Goal: Task Accomplishment & Management: Manage account settings

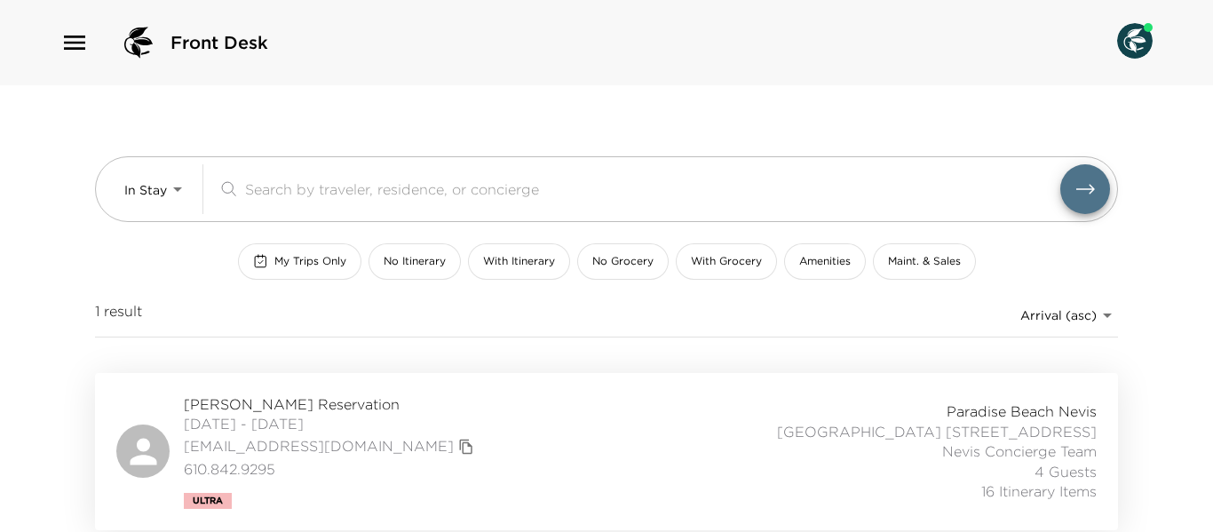
click at [516, 465] on div "Mark Eckman Reservation 09/27/2025 - 10/03/2025 meckman@jdeckmaninc.com 610.842…" at bounding box center [606, 451] width 981 height 115
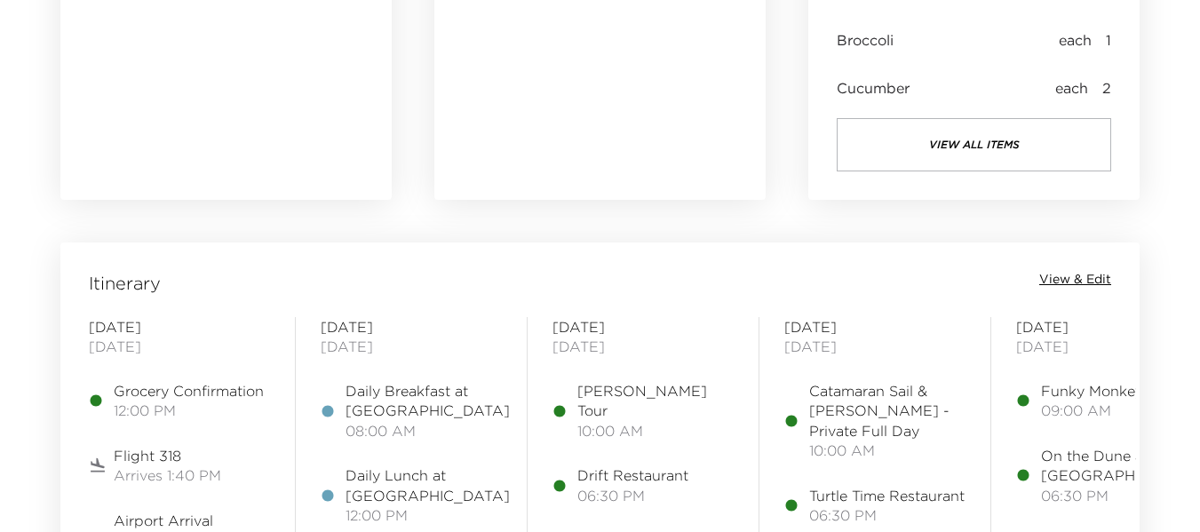
scroll to position [1243, 0]
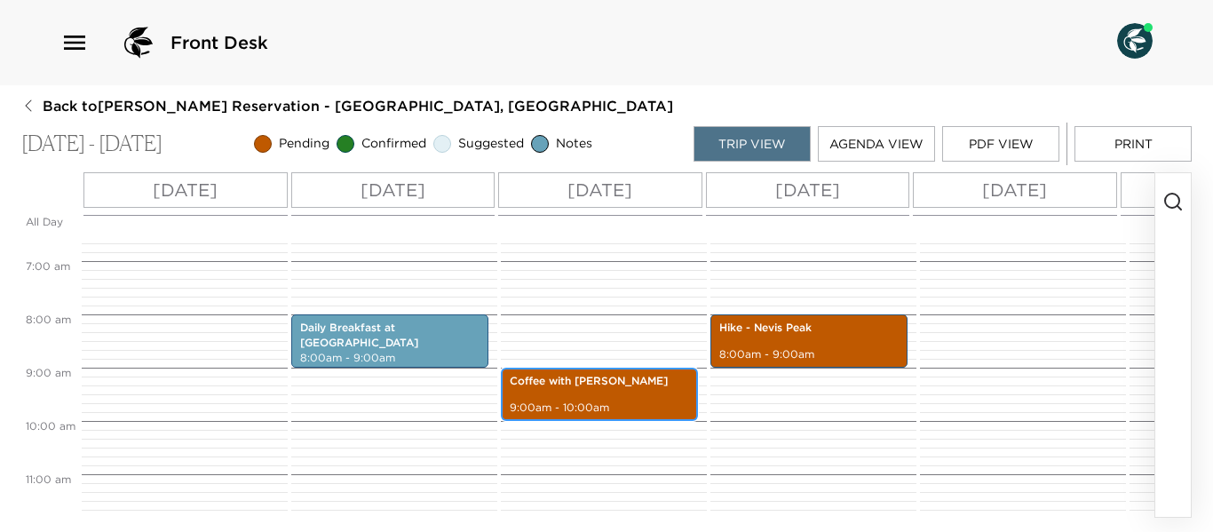
click at [609, 409] on p "9:00am - 10:00am" at bounding box center [599, 408] width 179 height 15
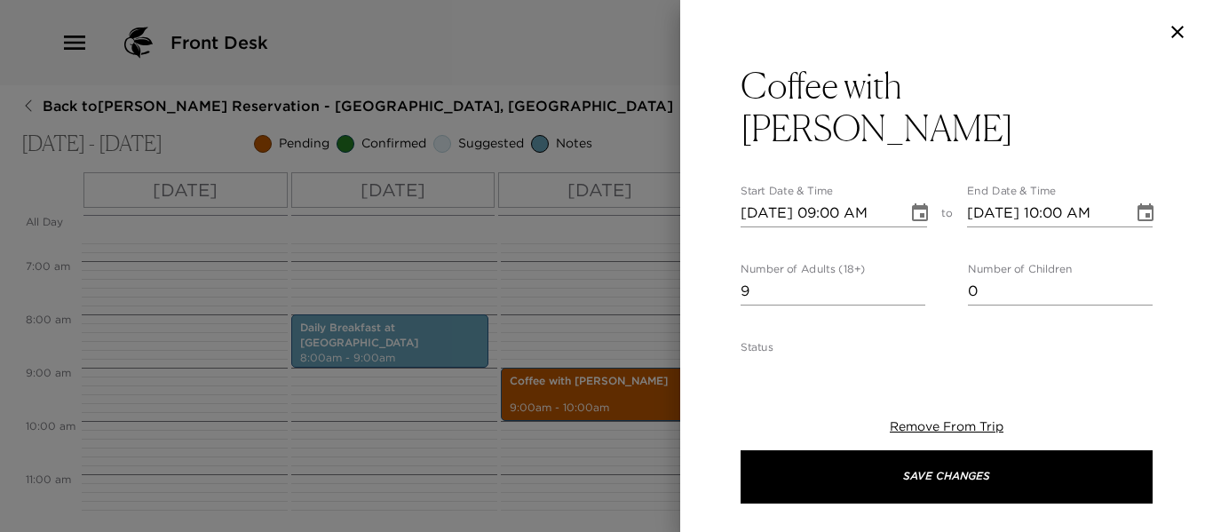
click at [608, 269] on div at bounding box center [606, 266] width 1213 height 532
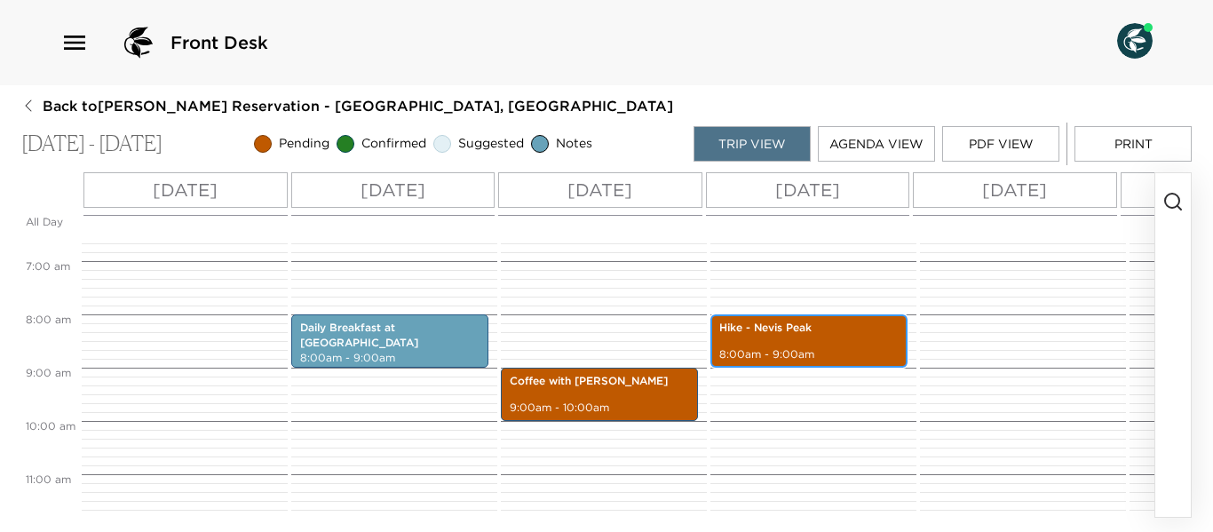
click at [805, 335] on p "Hike - Nevis Peak" at bounding box center [808, 328] width 179 height 15
click at [805, 336] on p "Hike - Nevis Peak" at bounding box center [808, 328] width 179 height 15
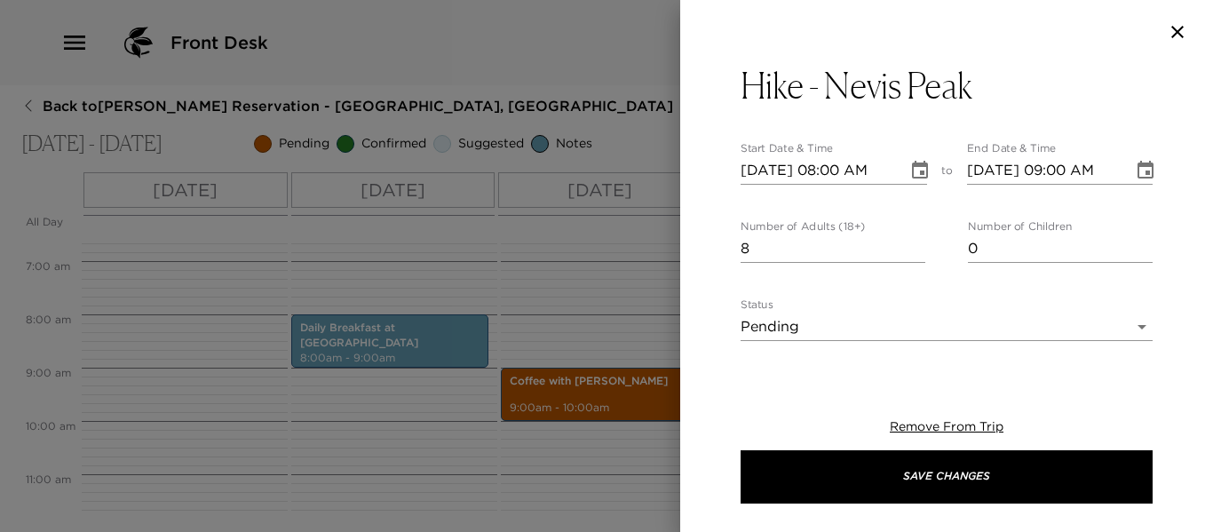
click at [658, 297] on div at bounding box center [606, 266] width 1213 height 532
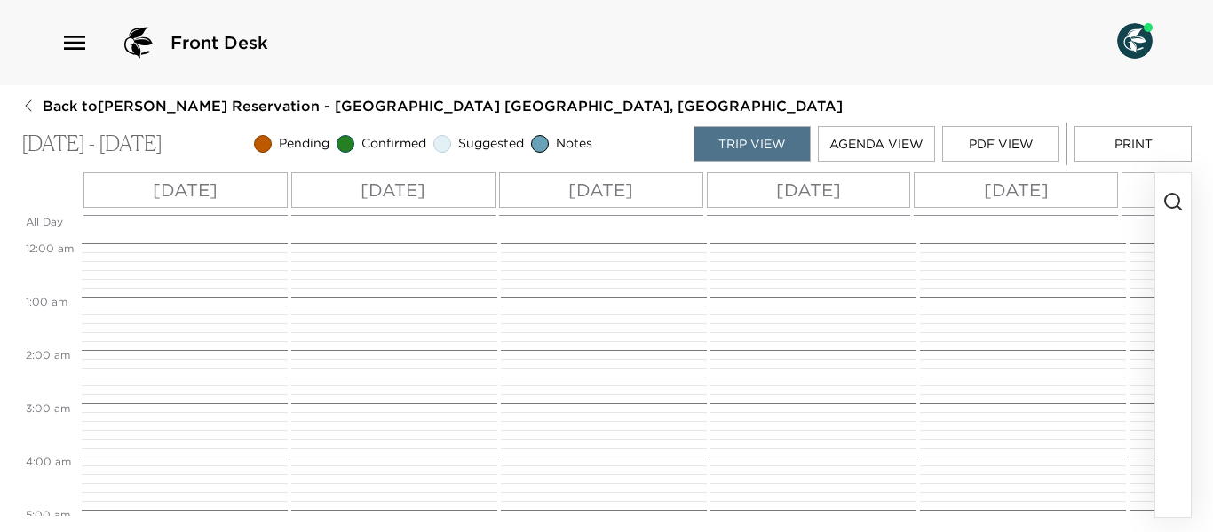
scroll to position [533, 0]
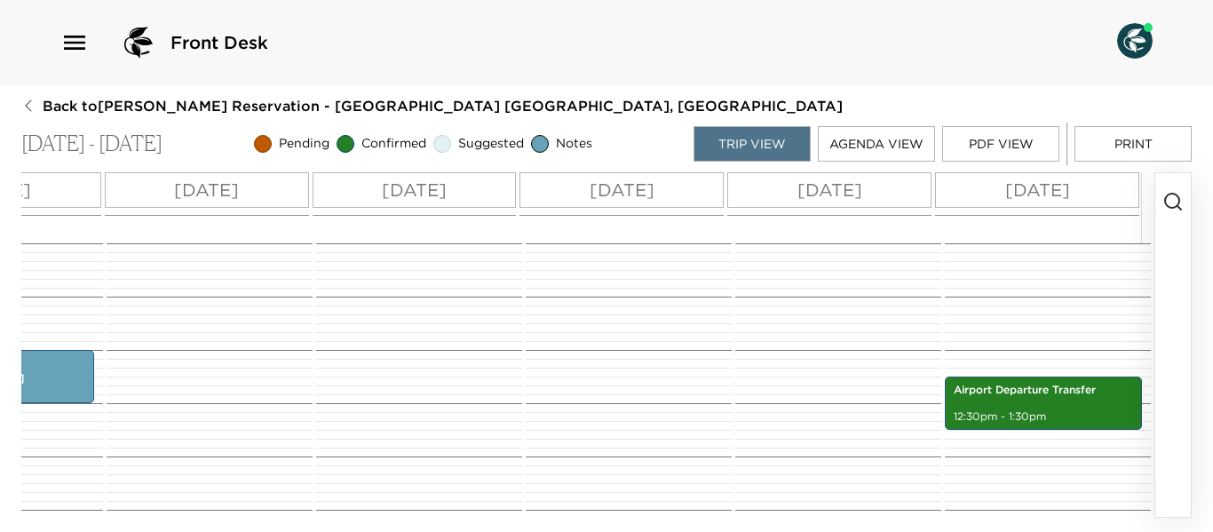
click at [1180, 218] on button "button" at bounding box center [1174, 345] width 36 height 344
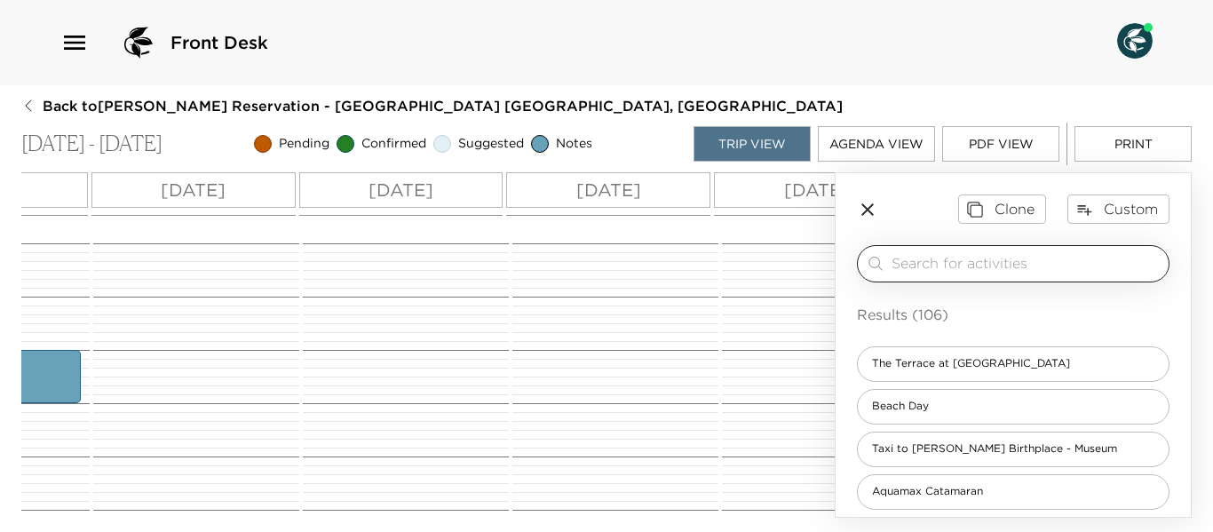
click at [962, 268] on input "search" at bounding box center [1027, 263] width 270 height 20
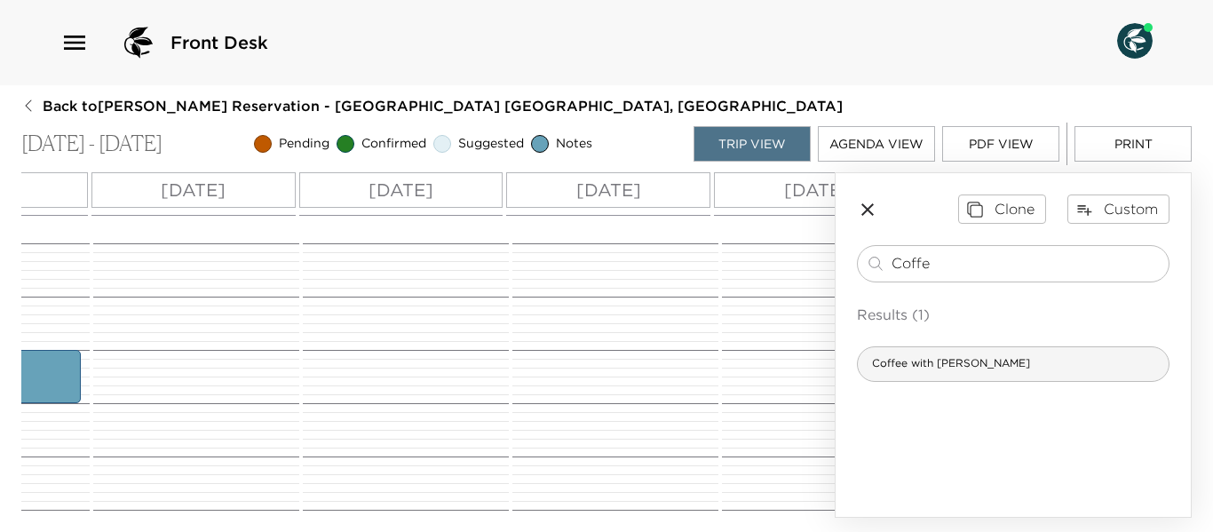
type input "Coffe"
click at [966, 370] on span "Coffee with Hamilton" at bounding box center [951, 363] width 187 height 15
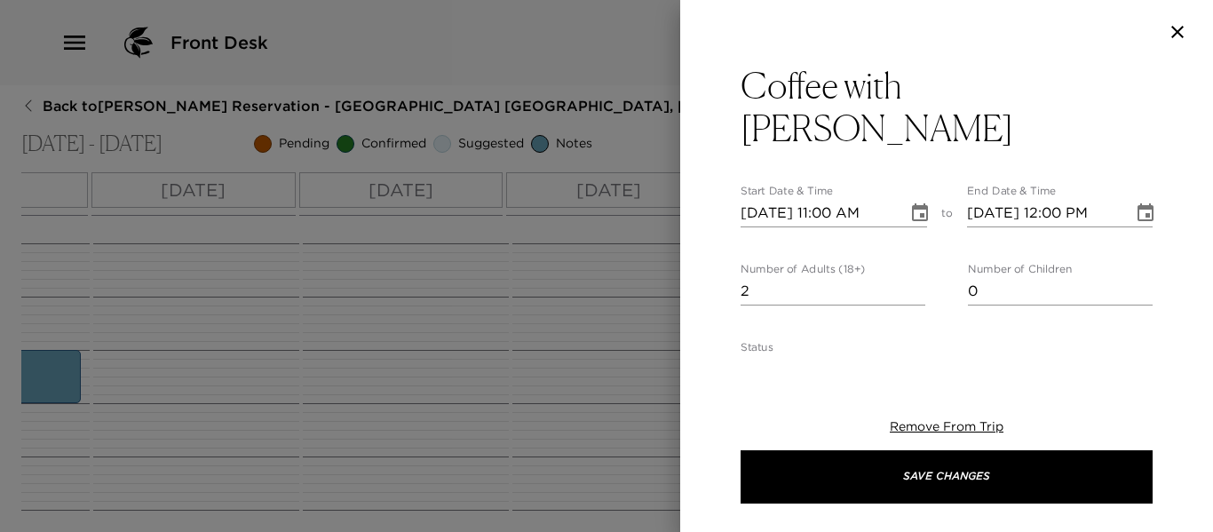
click at [916, 277] on input "2" at bounding box center [833, 291] width 185 height 28
click at [915, 277] on input "3" at bounding box center [833, 291] width 185 height 28
click at [914, 277] on input "4" at bounding box center [833, 291] width 185 height 28
click at [914, 277] on input "5" at bounding box center [833, 291] width 185 height 28
click at [914, 277] on input "6" at bounding box center [833, 291] width 185 height 28
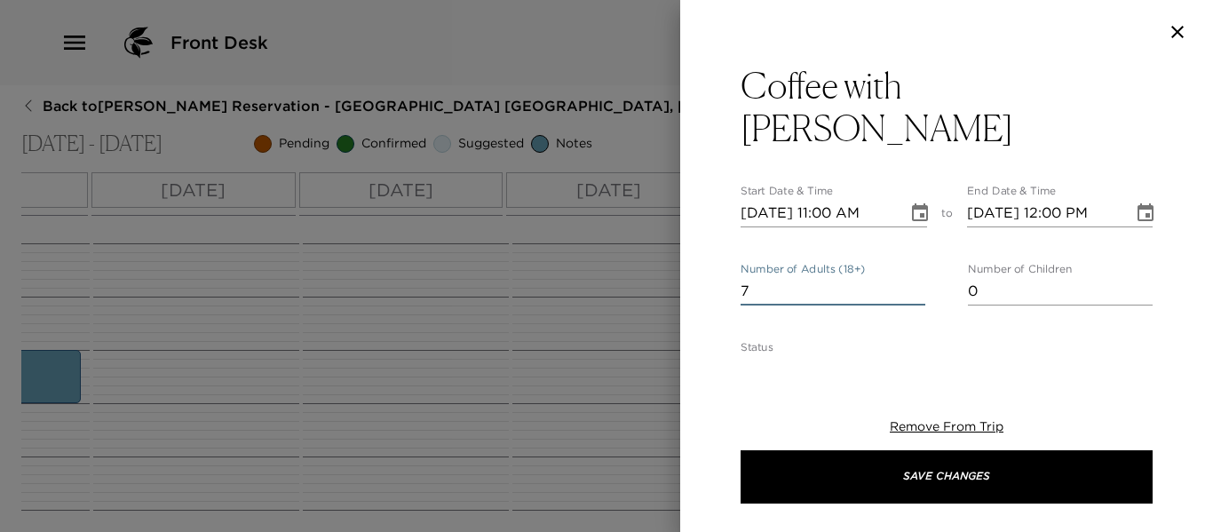
click at [914, 277] on input "7" at bounding box center [833, 291] width 185 height 28
click at [914, 277] on input "8" at bounding box center [833, 291] width 185 height 28
type input "9"
click at [911, 277] on input "9" at bounding box center [833, 291] width 185 height 28
click at [912, 203] on icon "Choose date, selected date is Dec 13, 2025" at bounding box center [920, 213] width 21 height 21
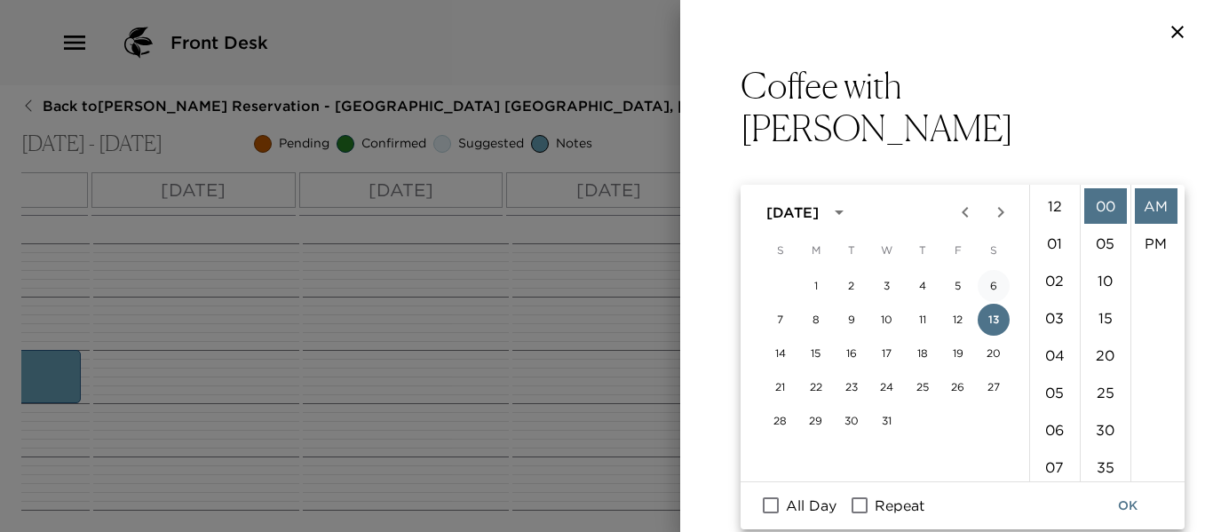
scroll to position [410, 0]
click at [851, 350] on button "16" at bounding box center [852, 354] width 32 height 32
type input "12/16/2025 11:00 AM"
type input "12/16/2025 12:00 PM"
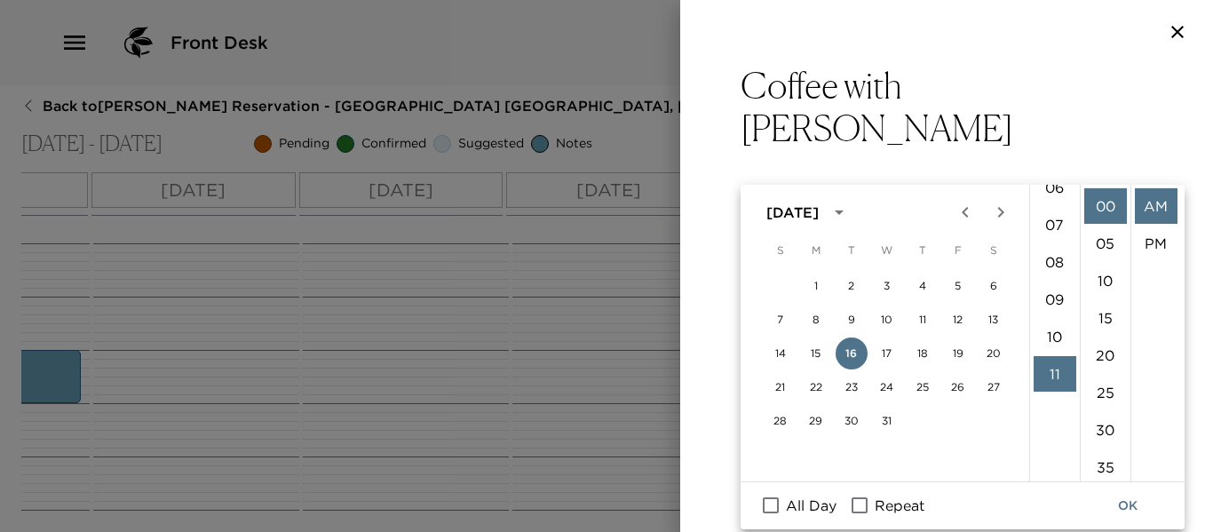
scroll to position [233, 0]
click at [1059, 309] on li "09" at bounding box center [1055, 309] width 43 height 36
type input "12/16/2025 09:00 AM"
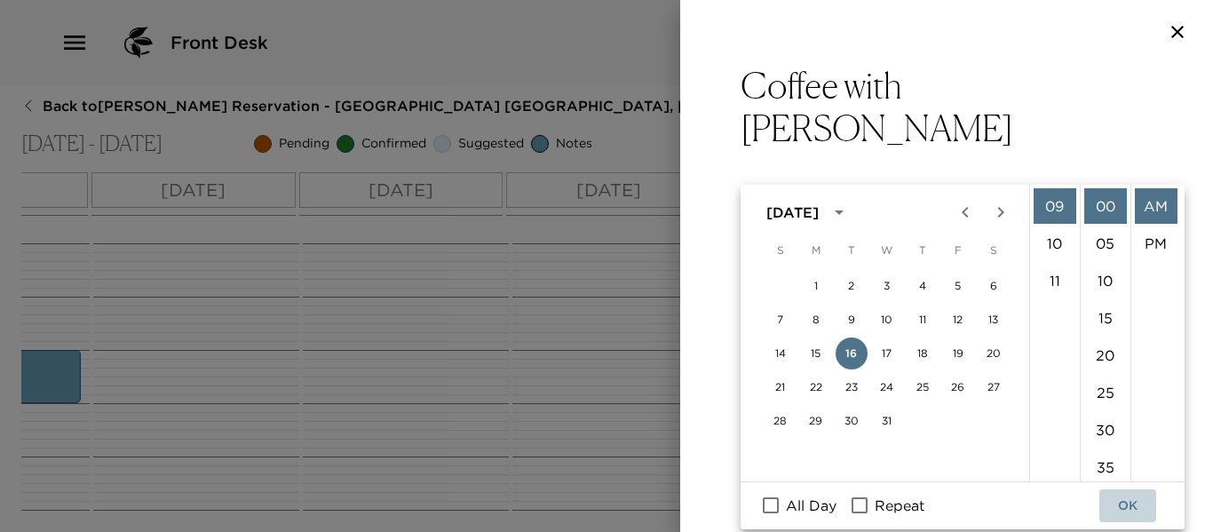
drag, startPoint x: 1126, startPoint y: 503, endPoint x: 1134, endPoint y: 466, distance: 37.3
click at [1126, 499] on button "OK" at bounding box center [1128, 505] width 57 height 33
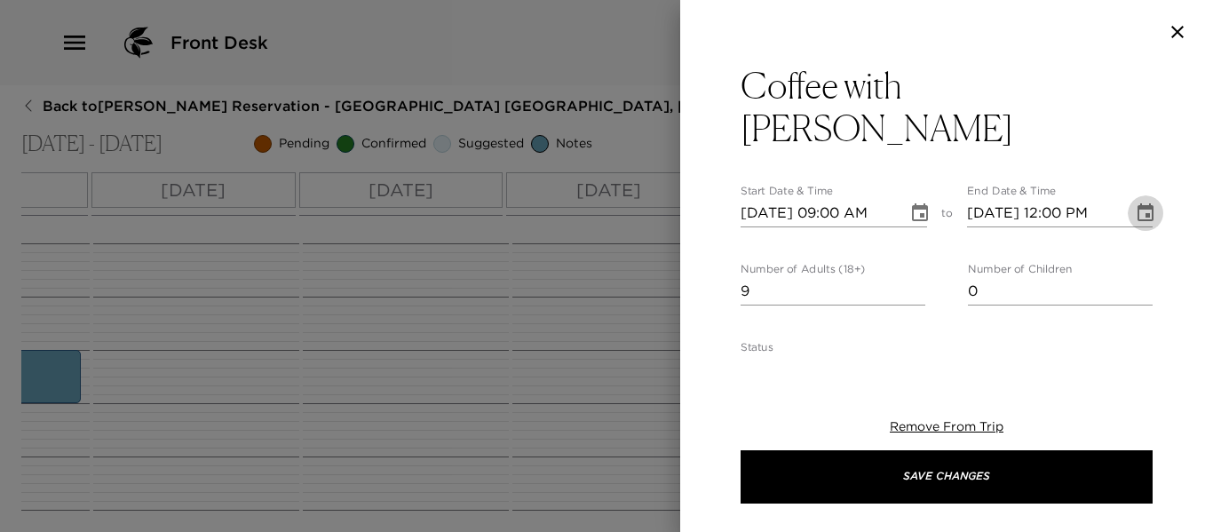
click at [1138, 203] on icon "Choose date, selected date is Dec 16, 2025" at bounding box center [1146, 212] width 16 height 18
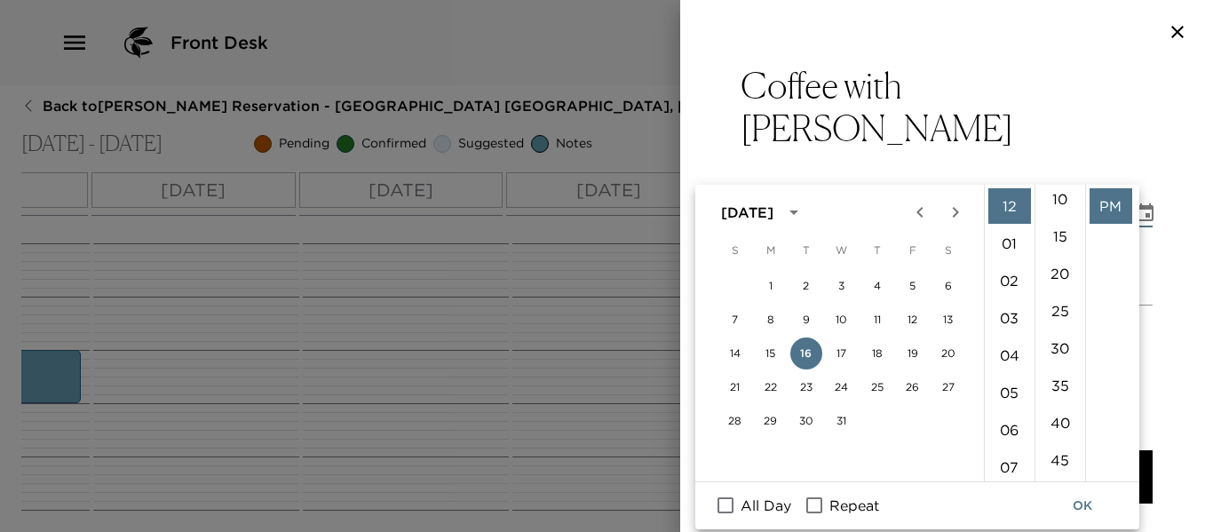
scroll to position [178, 0]
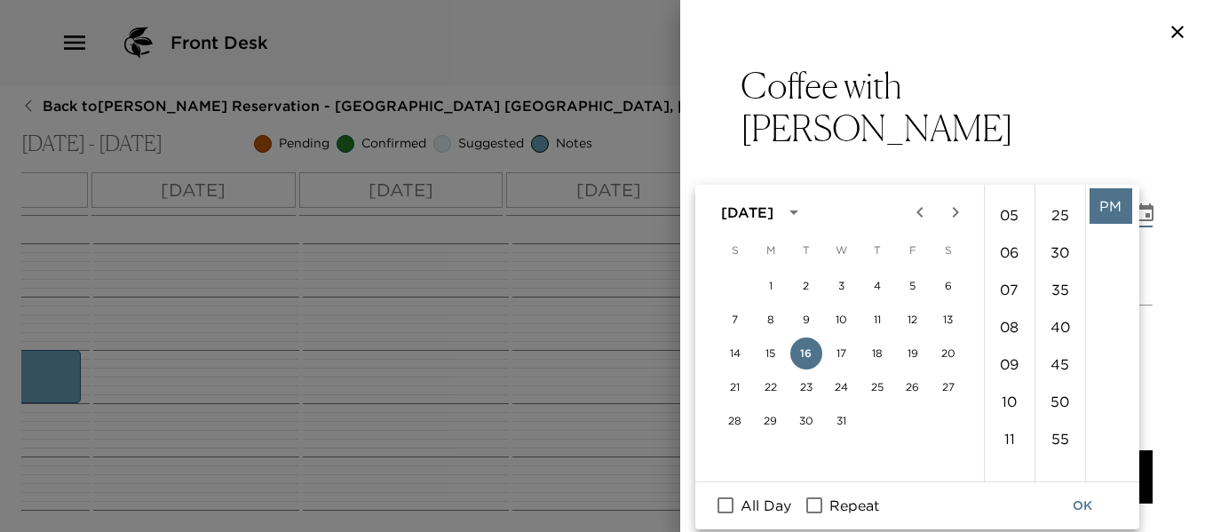
drag, startPoint x: 1010, startPoint y: 404, endPoint x: 1096, endPoint y: 300, distance: 135.0
click at [1010, 402] on li "10" at bounding box center [1010, 402] width 43 height 36
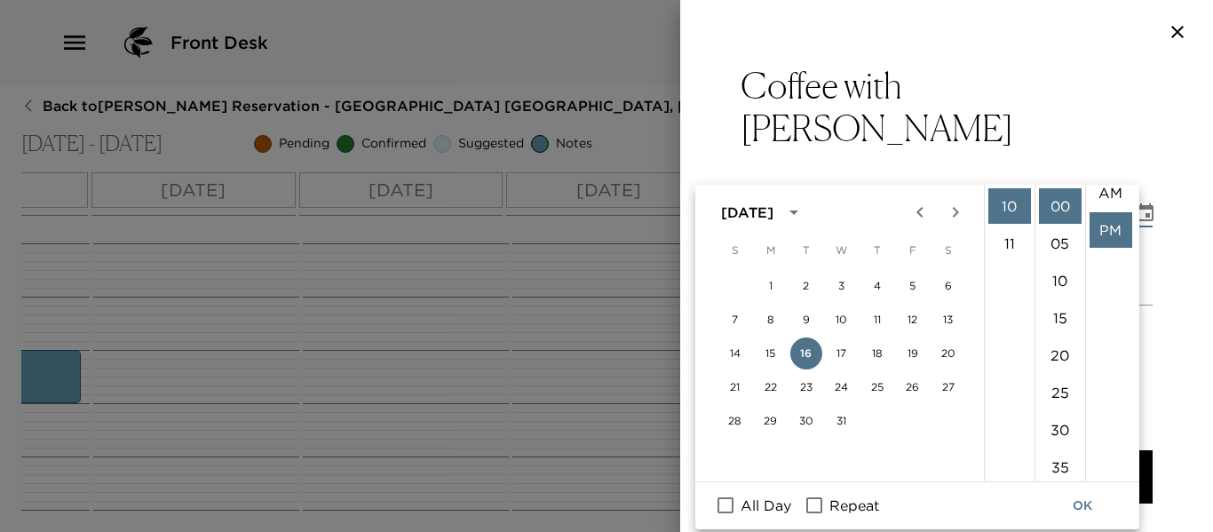
scroll to position [0, 0]
click at [1102, 203] on li "AM" at bounding box center [1111, 206] width 43 height 36
type input "12/16/2025 10:00 AM"
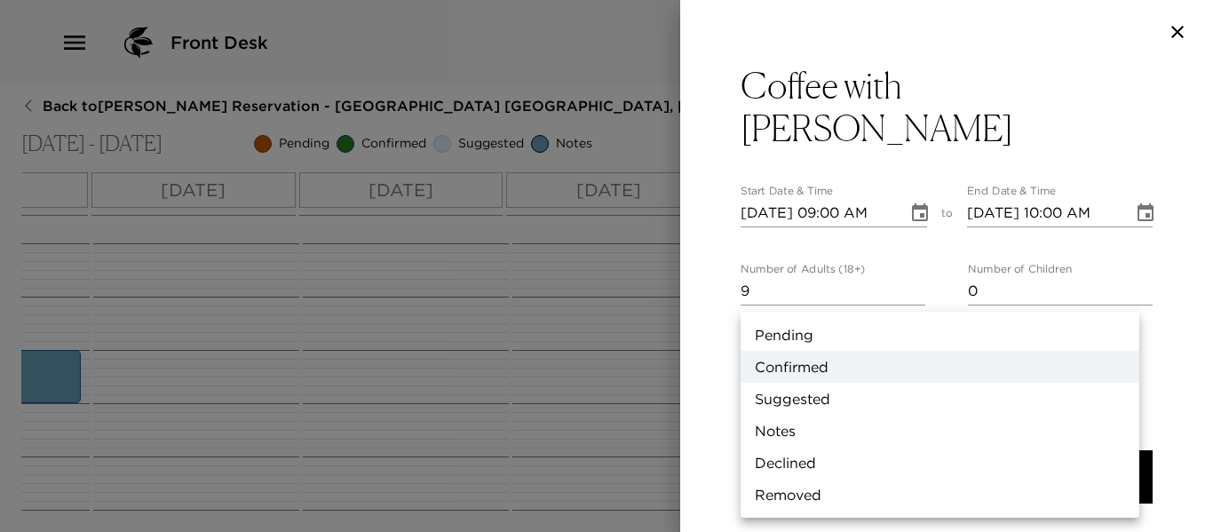
drag, startPoint x: 1117, startPoint y: 325, endPoint x: 827, endPoint y: 366, distance: 293.3
click at [1116, 324] on body "Front Desk Back to Heather Twomey Reservation - Beach House 3 Nevis, West Indie…" at bounding box center [606, 266] width 1213 height 532
click at [806, 332] on li "Pending" at bounding box center [940, 335] width 399 height 32
type input "Pending"
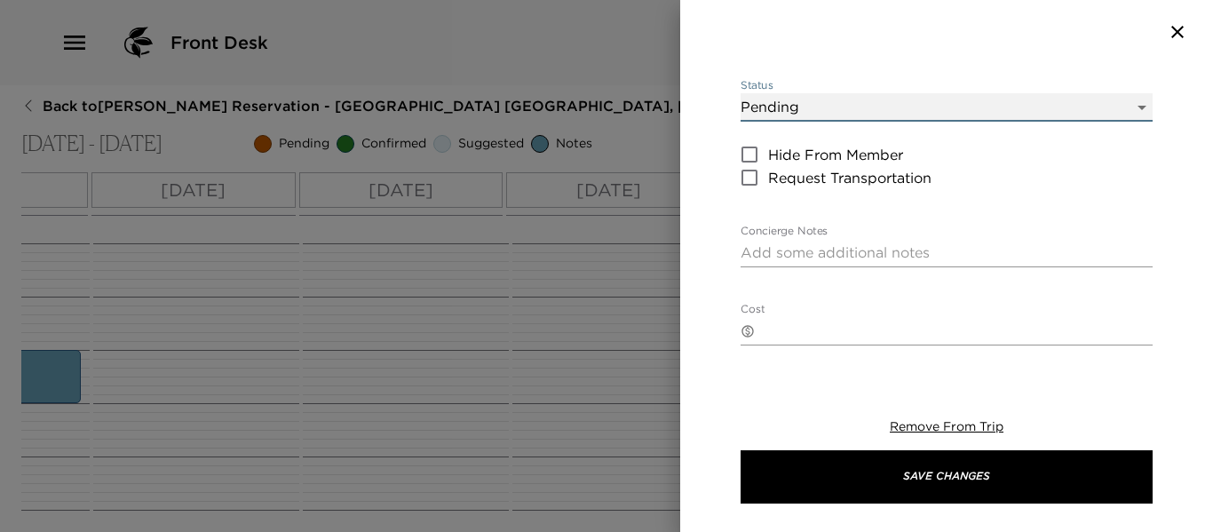
scroll to position [266, 0]
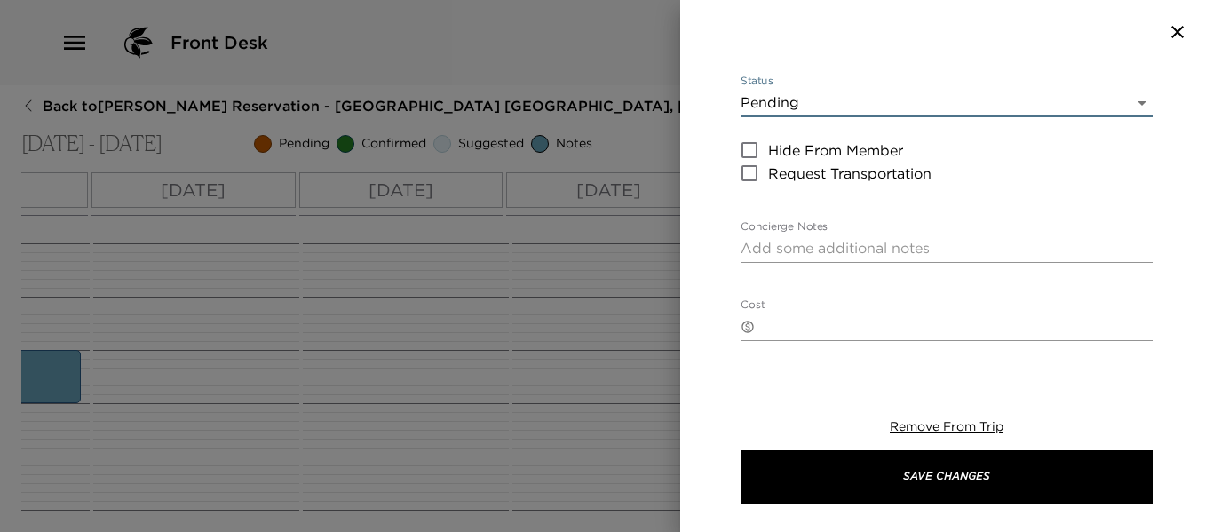
click at [775, 238] on textarea "Concierge Notes" at bounding box center [947, 248] width 412 height 20
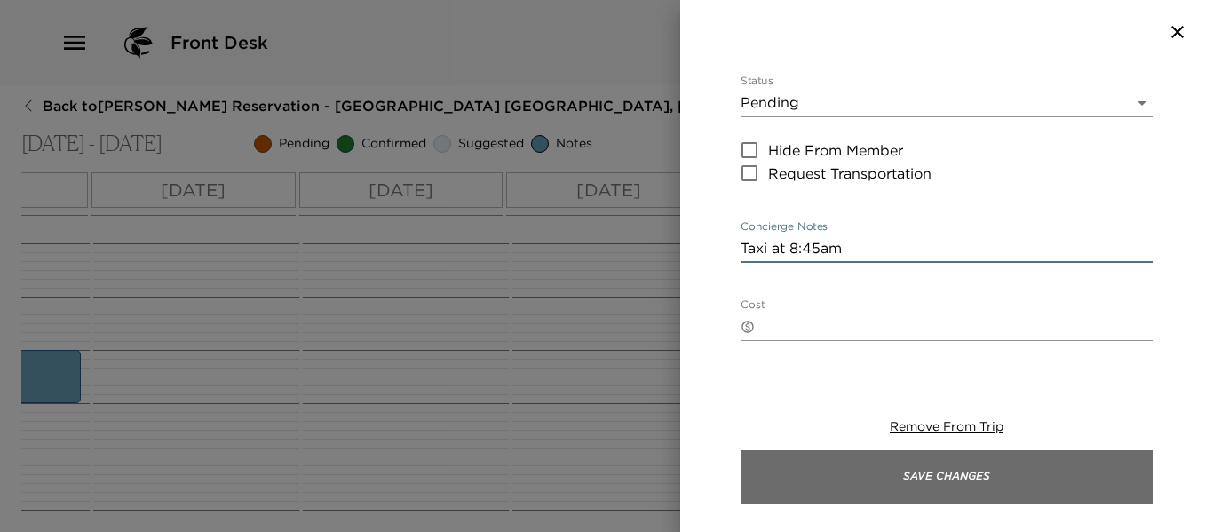
type textarea "Taxi at 8:45am"
click at [895, 494] on button "Save Changes" at bounding box center [947, 476] width 412 height 53
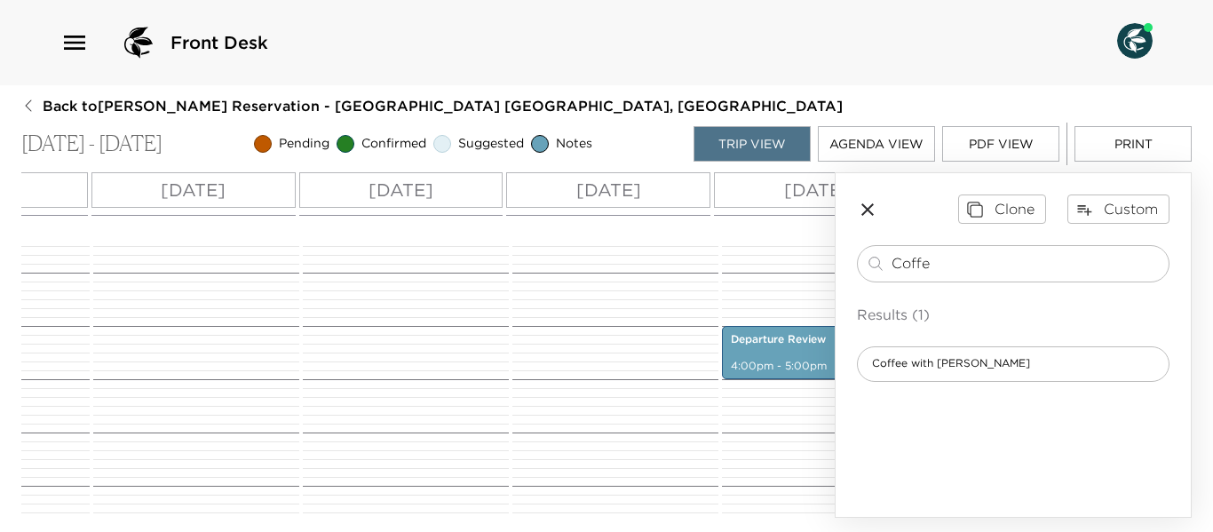
scroll to position [355, 0]
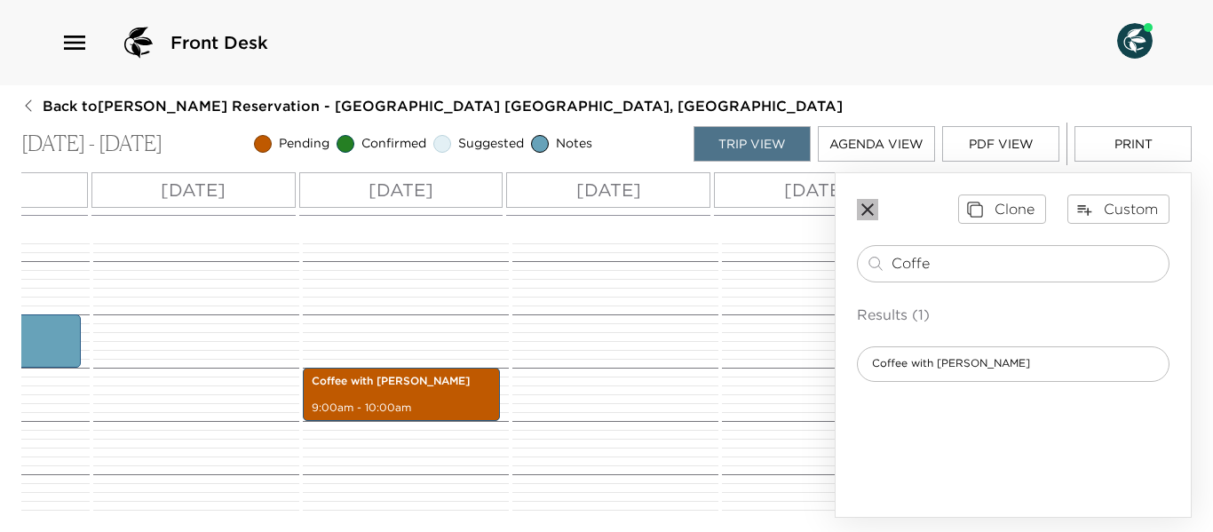
click at [869, 209] on icon "button" at bounding box center [868, 209] width 12 height 12
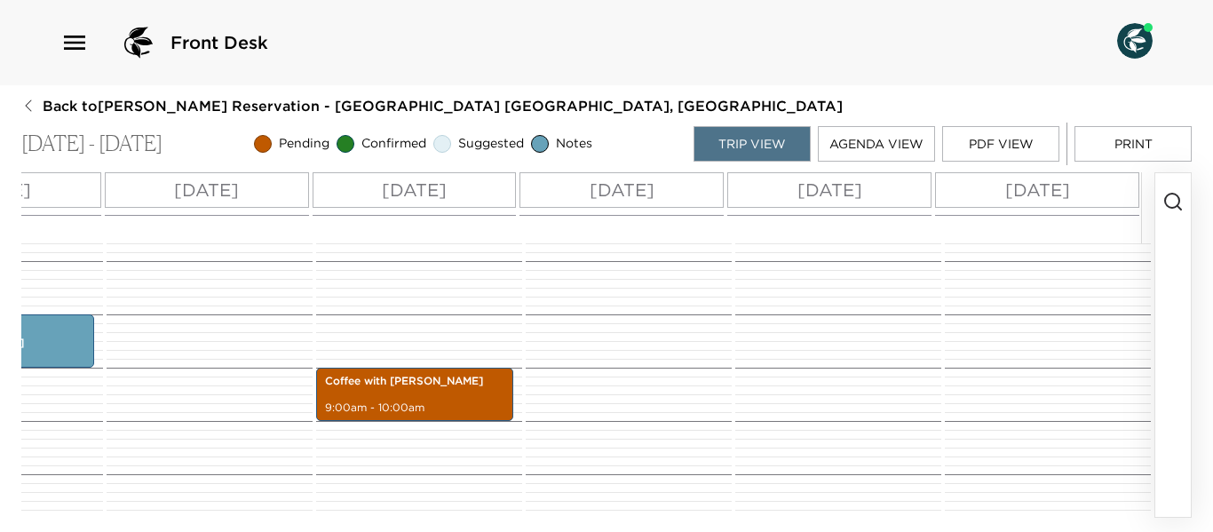
click at [1166, 198] on circle "button" at bounding box center [1172, 201] width 14 height 14
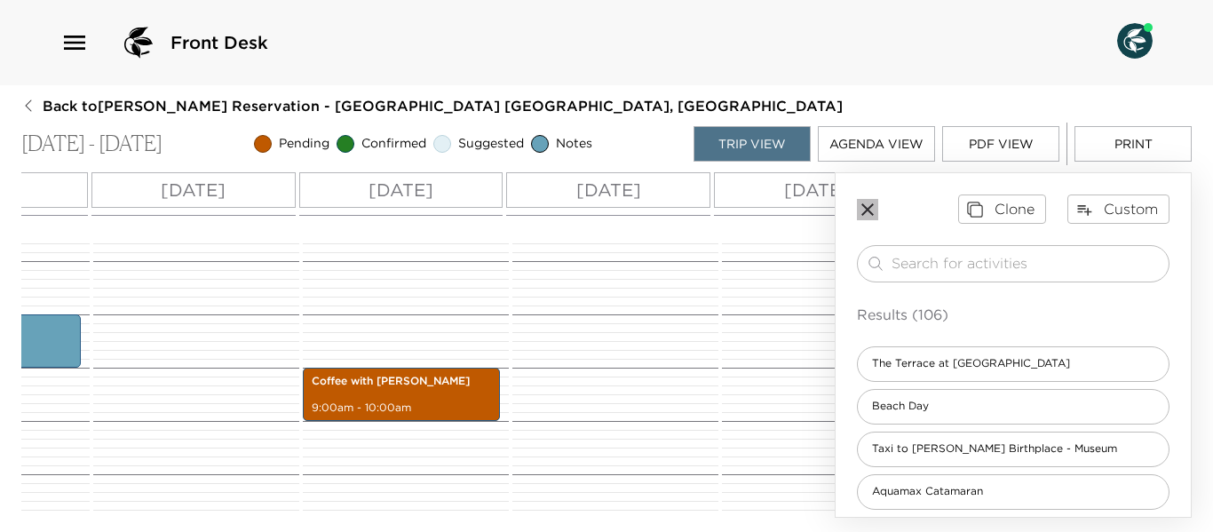
drag, startPoint x: 870, startPoint y: 211, endPoint x: 657, endPoint y: 78, distance: 250.2
click at [870, 210] on icon "button" at bounding box center [867, 209] width 21 height 21
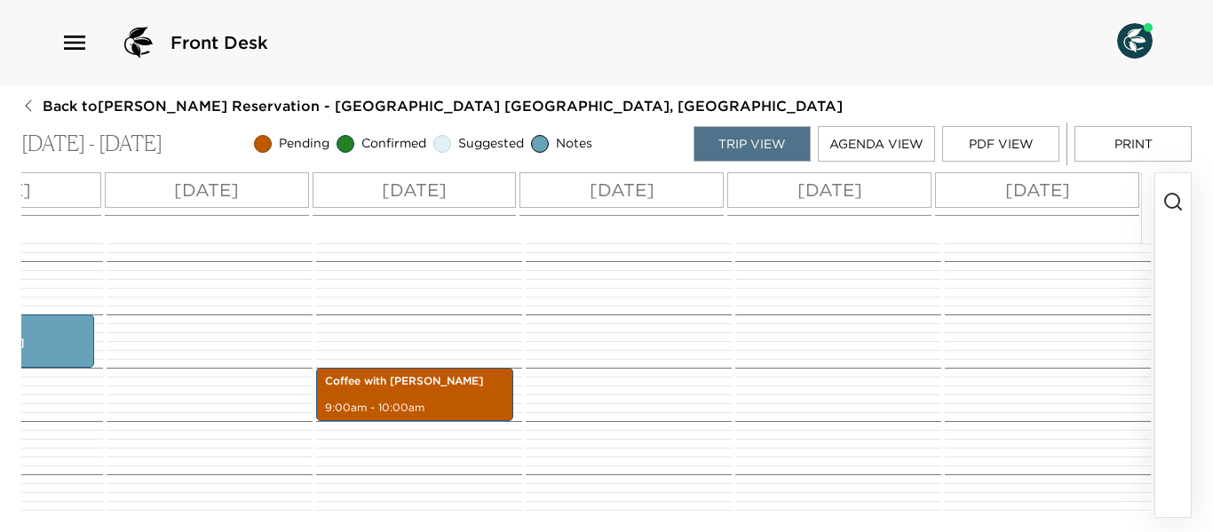
click at [1173, 203] on icon "button" at bounding box center [1173, 201] width 21 height 21
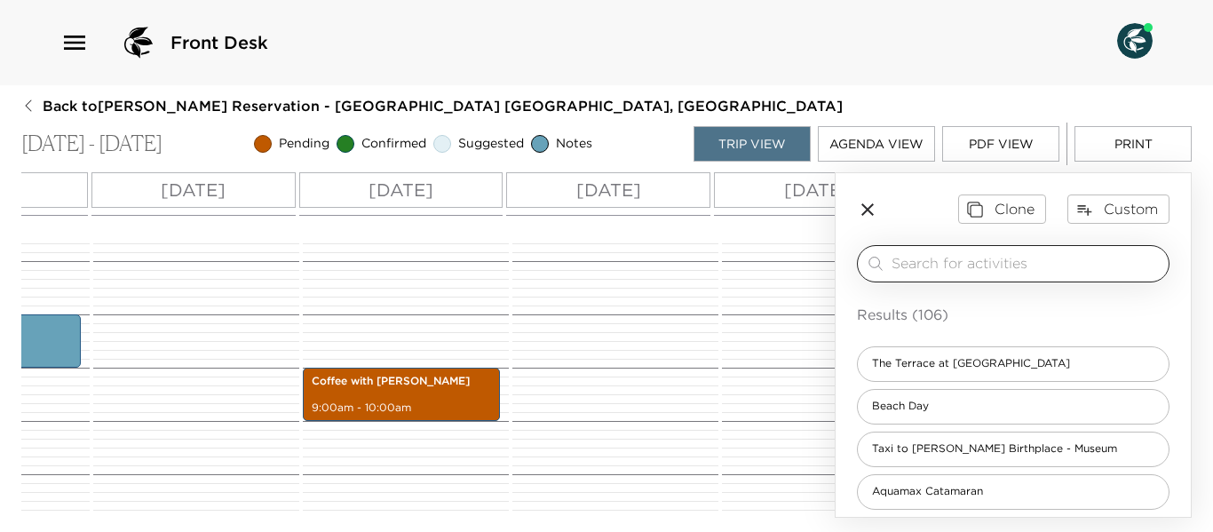
click at [997, 261] on input "search" at bounding box center [1027, 263] width 270 height 20
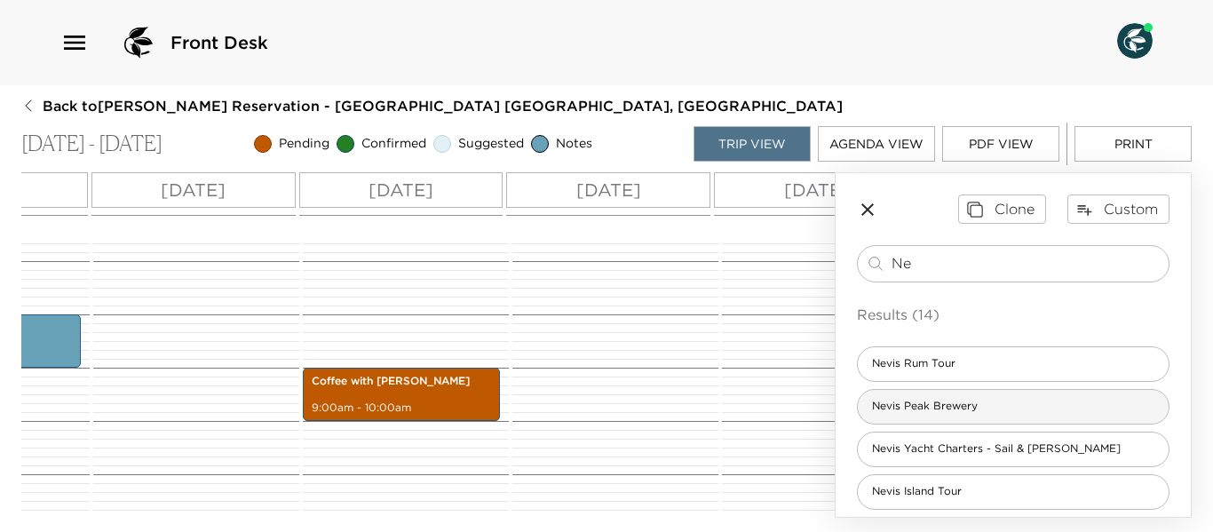
type input "N"
type input "Peak"
click at [991, 406] on div "Hike - Nevis Peak" at bounding box center [1013, 407] width 313 height 36
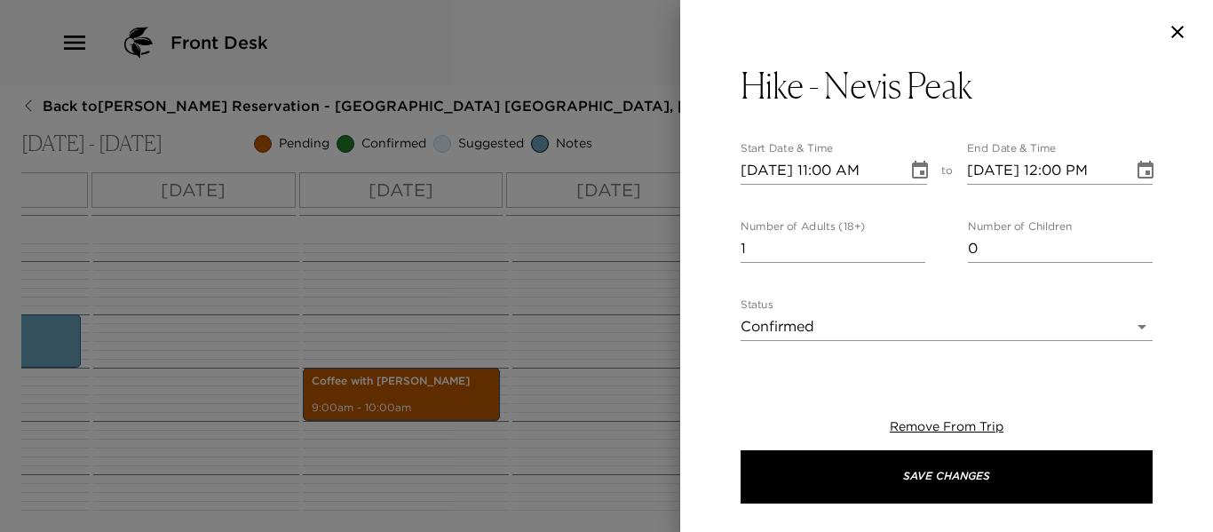
type textarea "$60 - Take a strenuous hike to the summit of Mt. Nevis. Along the way, you'll b…"
click at [912, 241] on input "2" at bounding box center [833, 248] width 185 height 28
click at [912, 241] on input "3" at bounding box center [833, 248] width 185 height 28
click at [912, 241] on input "4" at bounding box center [833, 248] width 185 height 28
click at [912, 241] on input "5" at bounding box center [833, 248] width 185 height 28
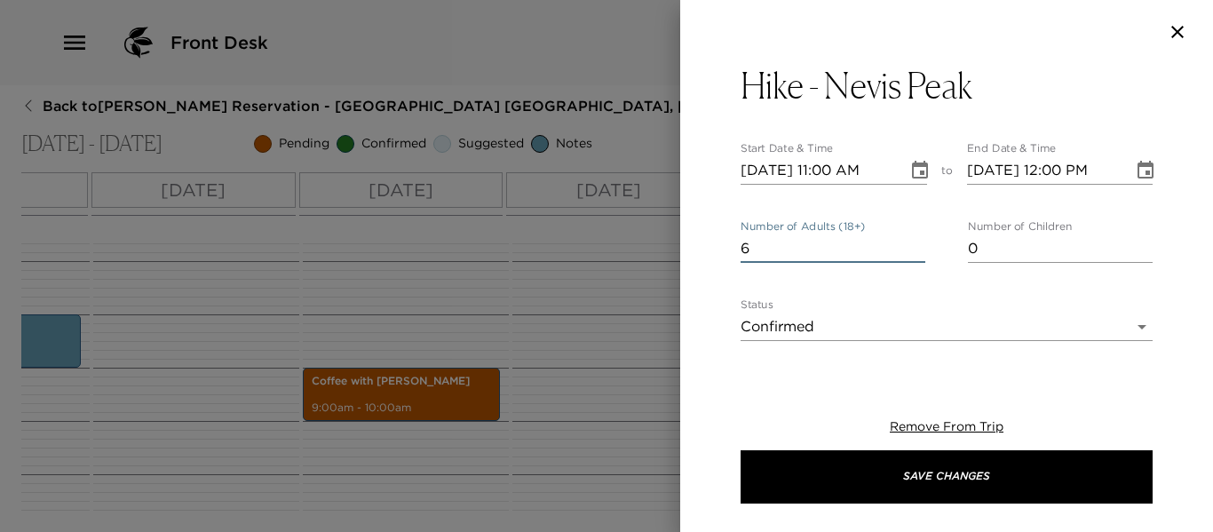
click at [912, 241] on input "6" at bounding box center [833, 248] width 185 height 28
click at [912, 241] on input "7" at bounding box center [833, 248] width 185 height 28
type input "8"
click at [912, 241] on input "8" at bounding box center [833, 248] width 185 height 28
click at [902, 163] on button "Choose date, selected date is Dec 13, 2025" at bounding box center [920, 171] width 36 height 36
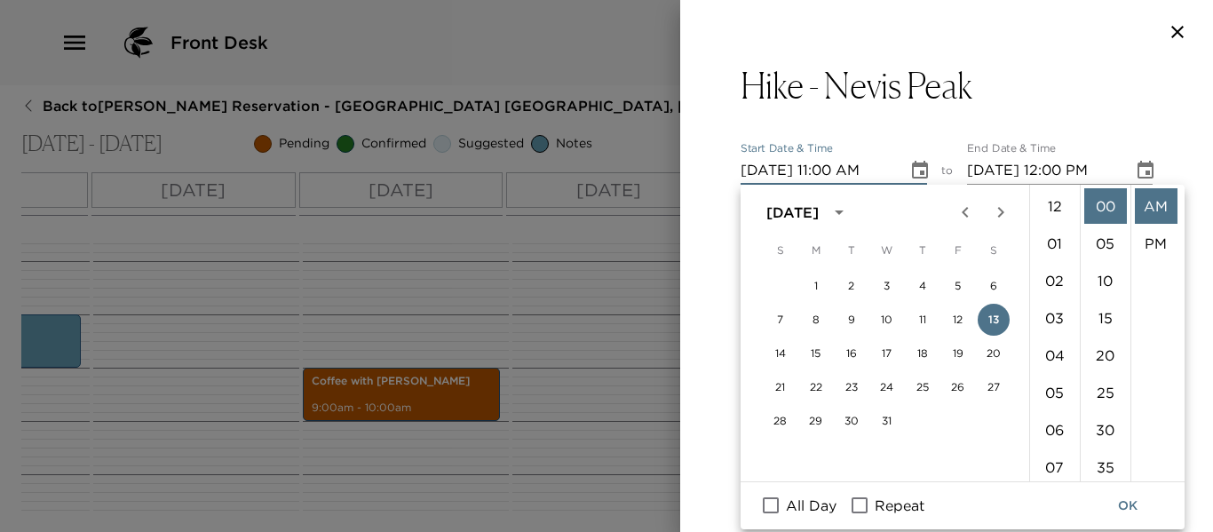
scroll to position [410, 0]
click at [887, 352] on button "17" at bounding box center [887, 354] width 32 height 32
type input "12/17/2025 11:00 AM"
type input "12/17/2025 12:00 PM"
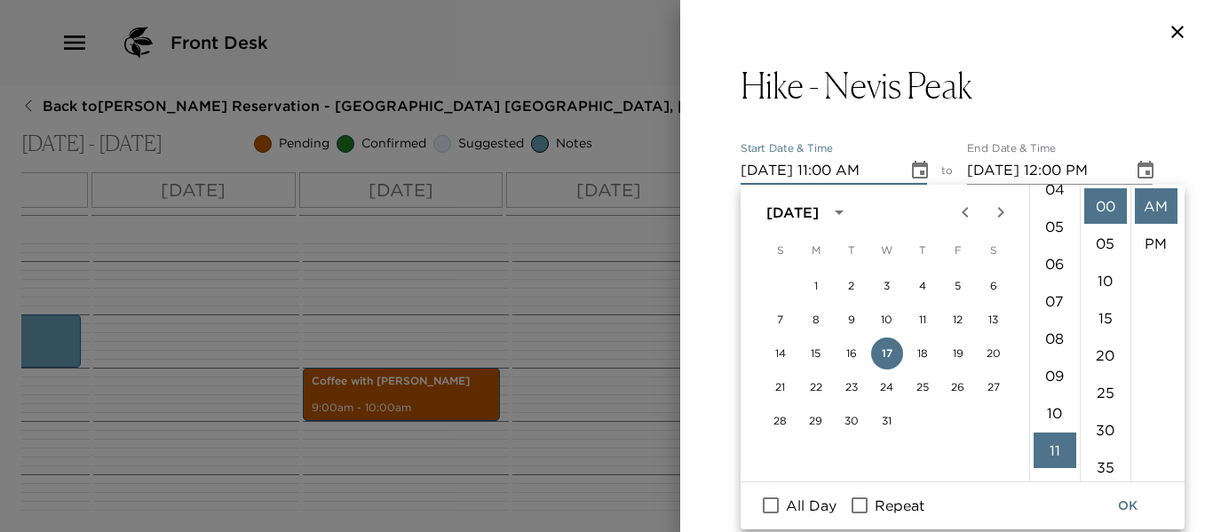
scroll to position [144, 0]
drag, startPoint x: 1057, startPoint y: 360, endPoint x: 1111, endPoint y: 314, distance: 71.2
click at [1056, 359] on li "08" at bounding box center [1055, 361] width 43 height 36
type input "12/17/2025 08:00 AM"
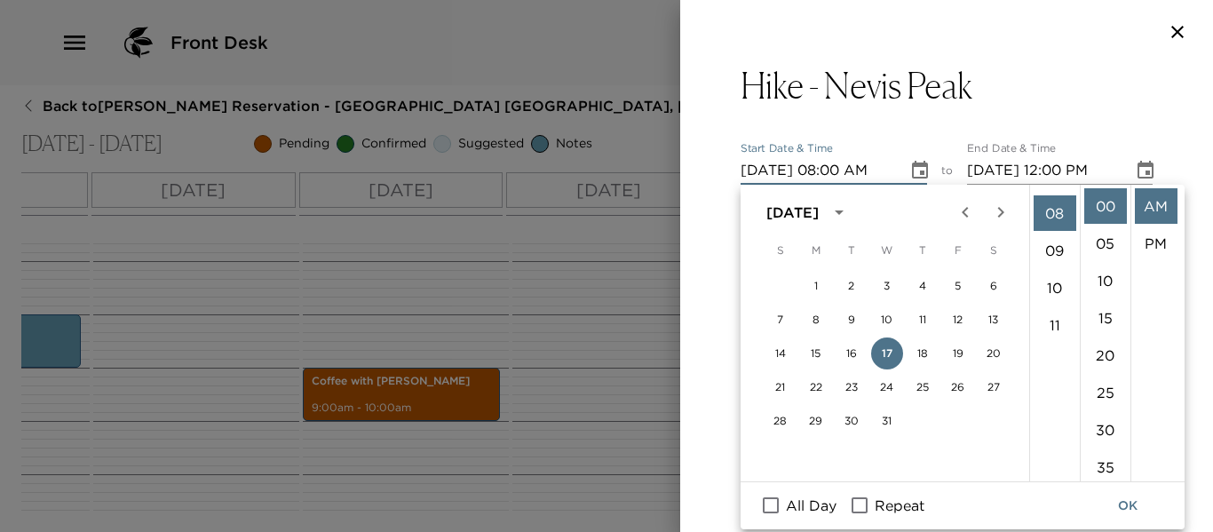
scroll to position [298, 0]
drag, startPoint x: 1130, startPoint y: 510, endPoint x: 1120, endPoint y: 457, distance: 53.3
click at [1130, 505] on button "OK" at bounding box center [1128, 505] width 57 height 33
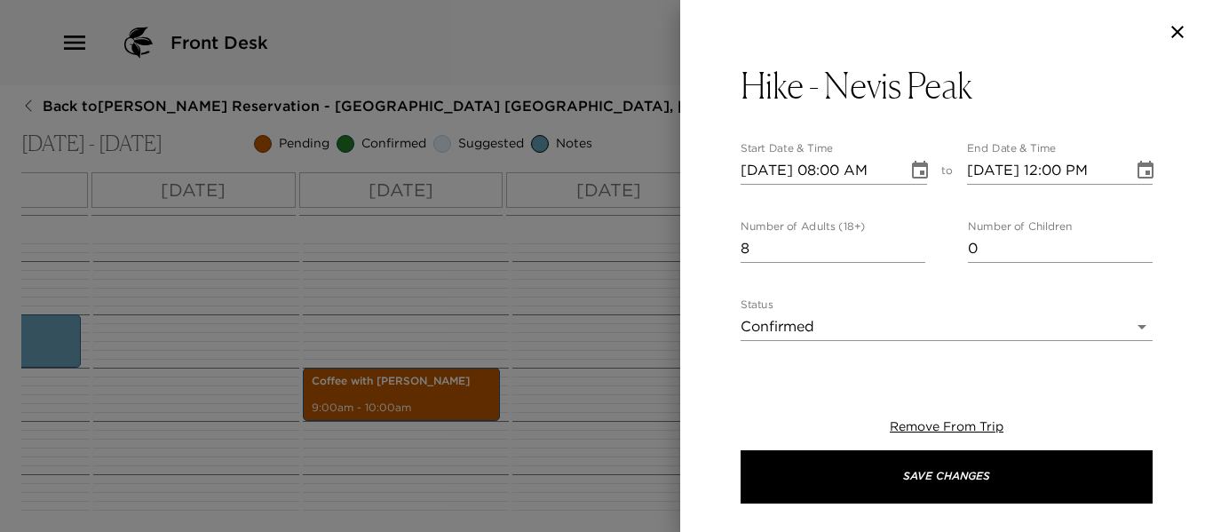
click at [1135, 171] on icon "Choose date, selected date is Dec 17, 2025" at bounding box center [1145, 170] width 21 height 21
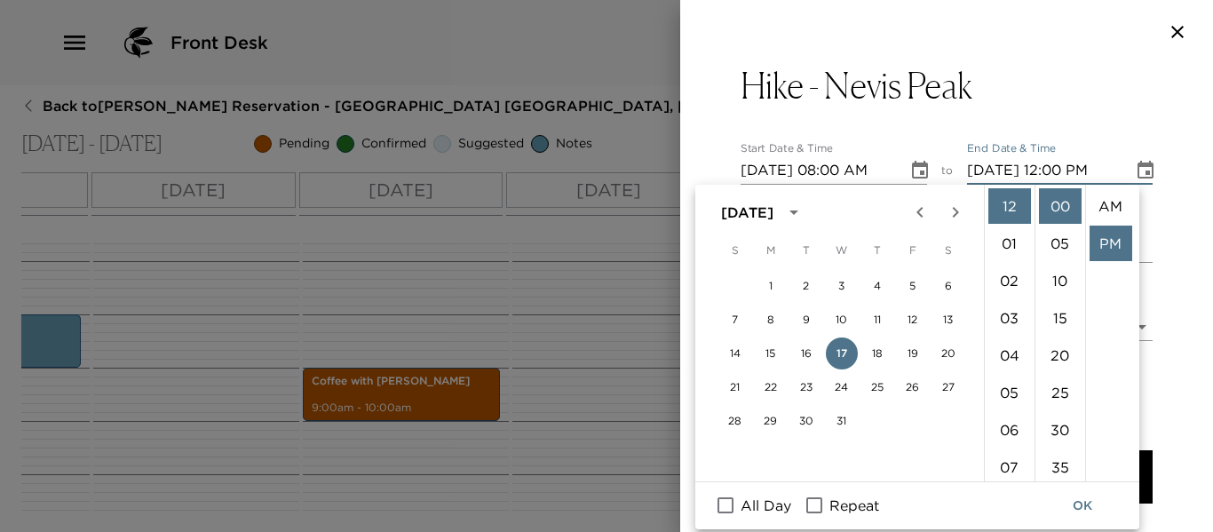
scroll to position [37, 0]
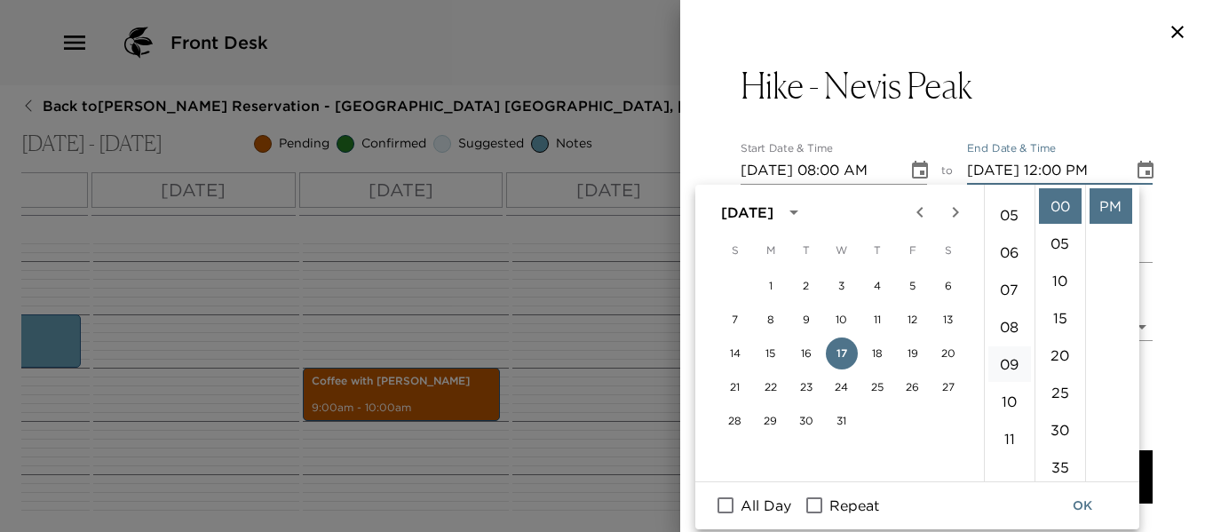
click at [1004, 353] on li "09" at bounding box center [1010, 364] width 43 height 36
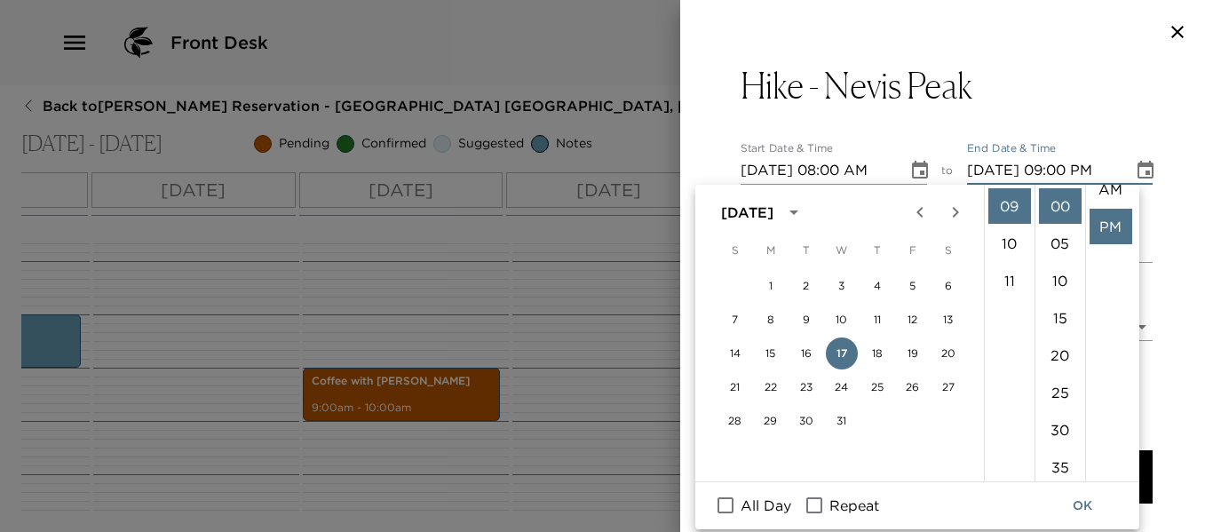
scroll to position [0, 0]
click at [1108, 205] on li "AM" at bounding box center [1111, 206] width 43 height 36
type input "12/17/2025 09:00 AM"
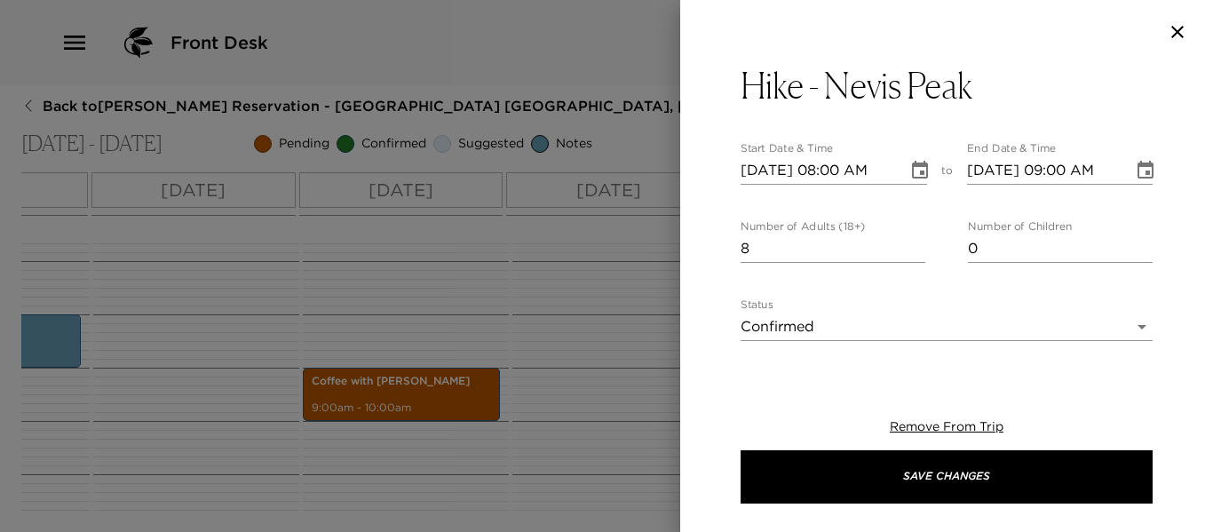
scroll to position [89, 0]
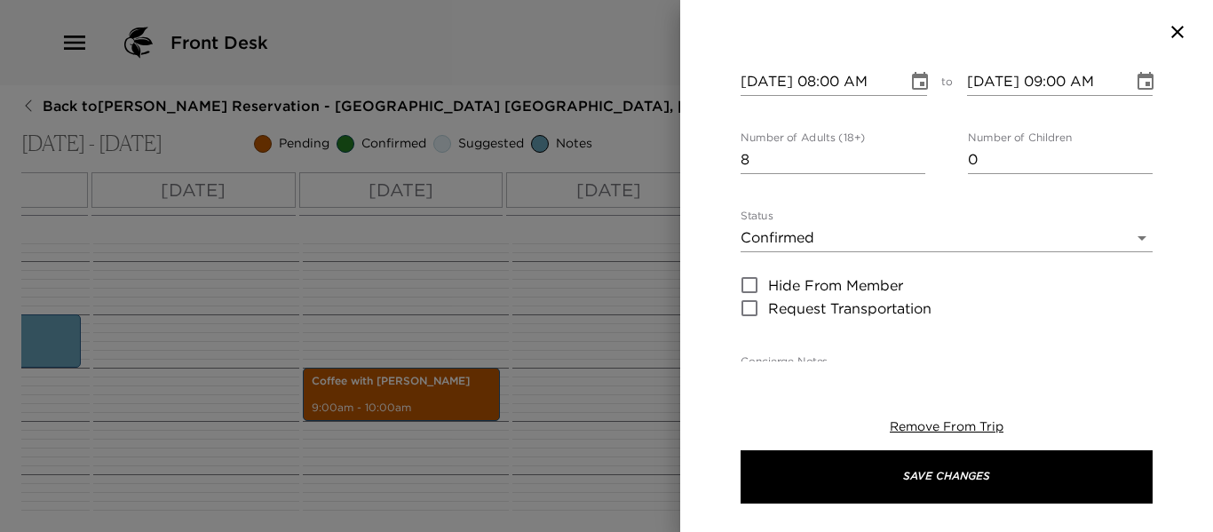
click at [1109, 231] on body "Front Desk Back to Heather Twomey Reservation - Beach House 3 Nevis, West Indie…" at bounding box center [606, 266] width 1213 height 532
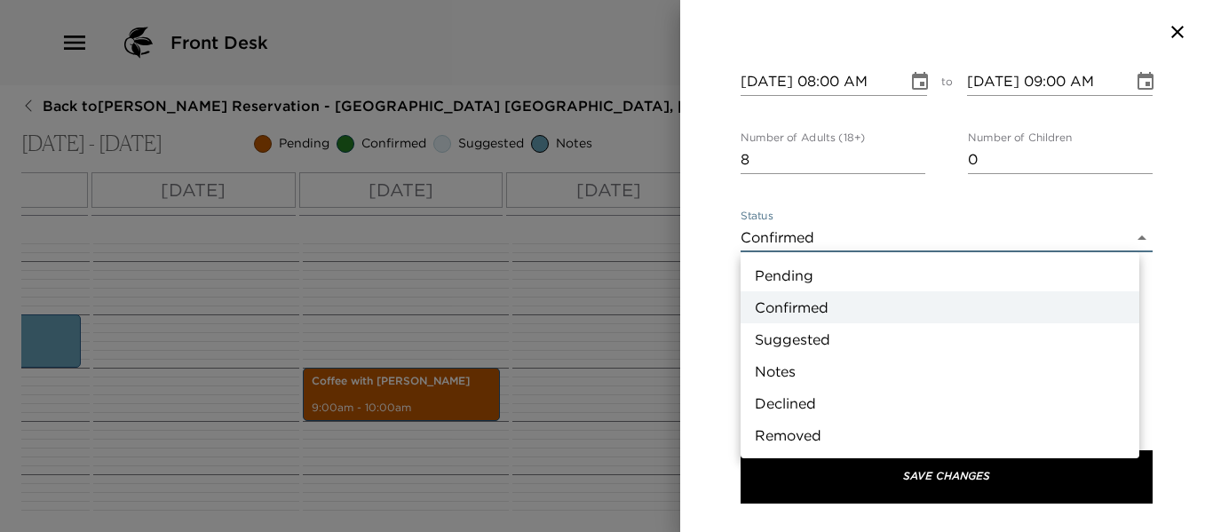
drag, startPoint x: 820, startPoint y: 276, endPoint x: 841, endPoint y: 301, distance: 32.8
click at [822, 275] on li "Pending" at bounding box center [940, 275] width 399 height 32
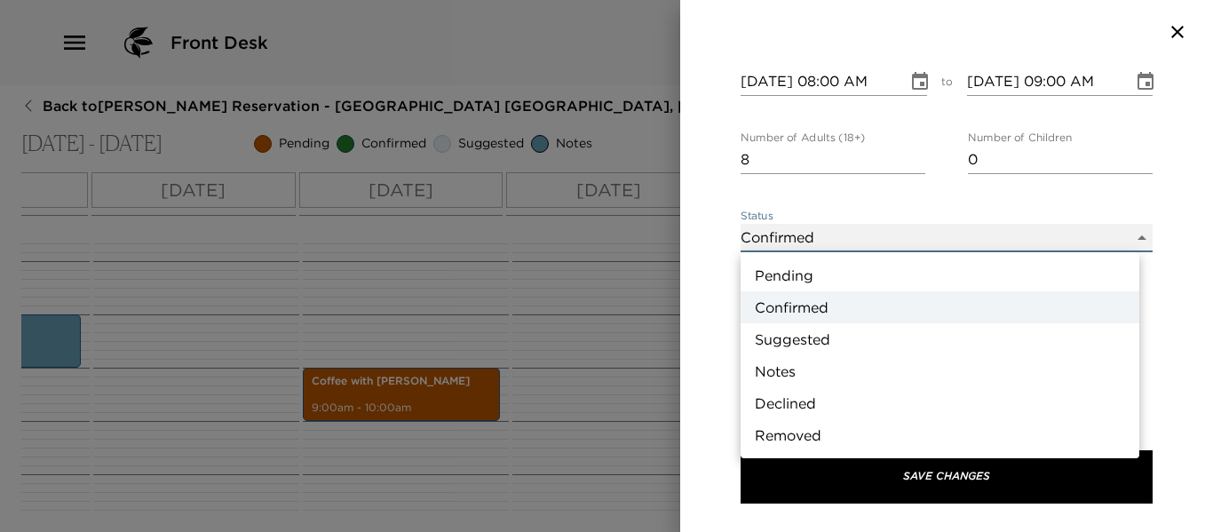
type input "Pending"
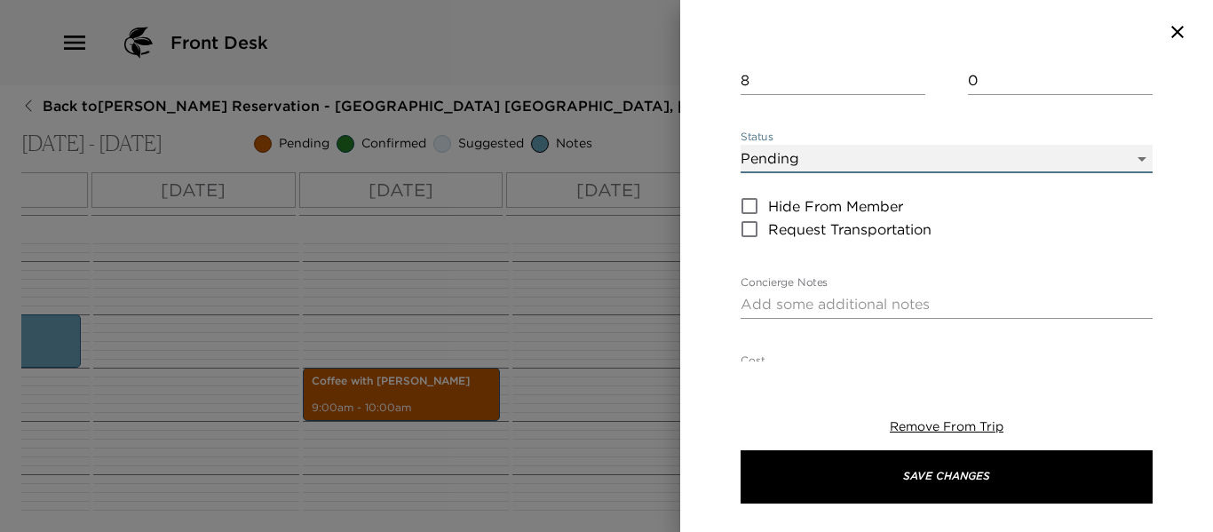
scroll to position [266, 0]
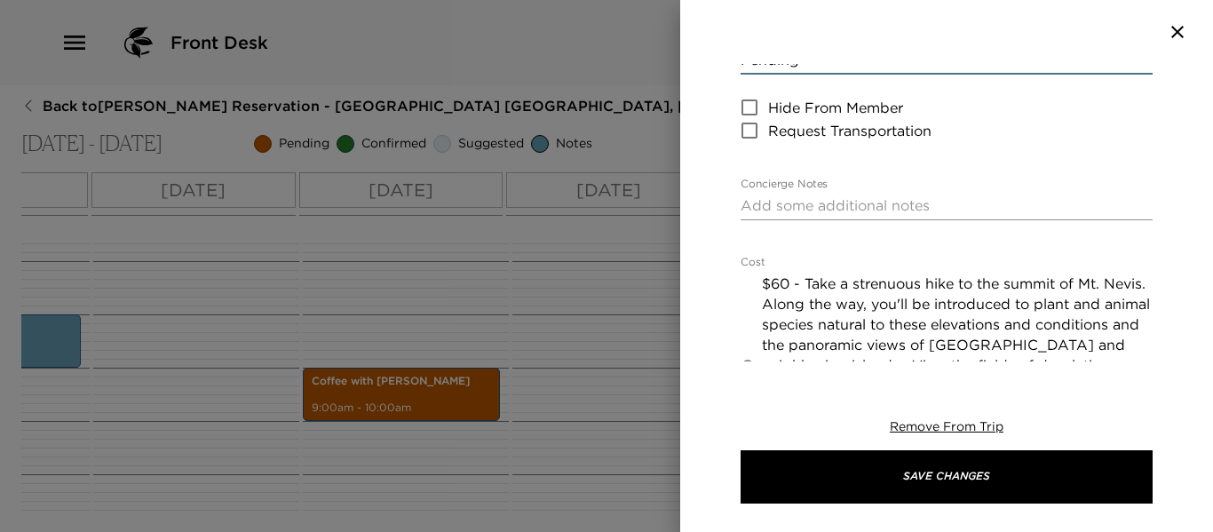
click at [781, 211] on textarea "Concierge Notes" at bounding box center [947, 205] width 412 height 20
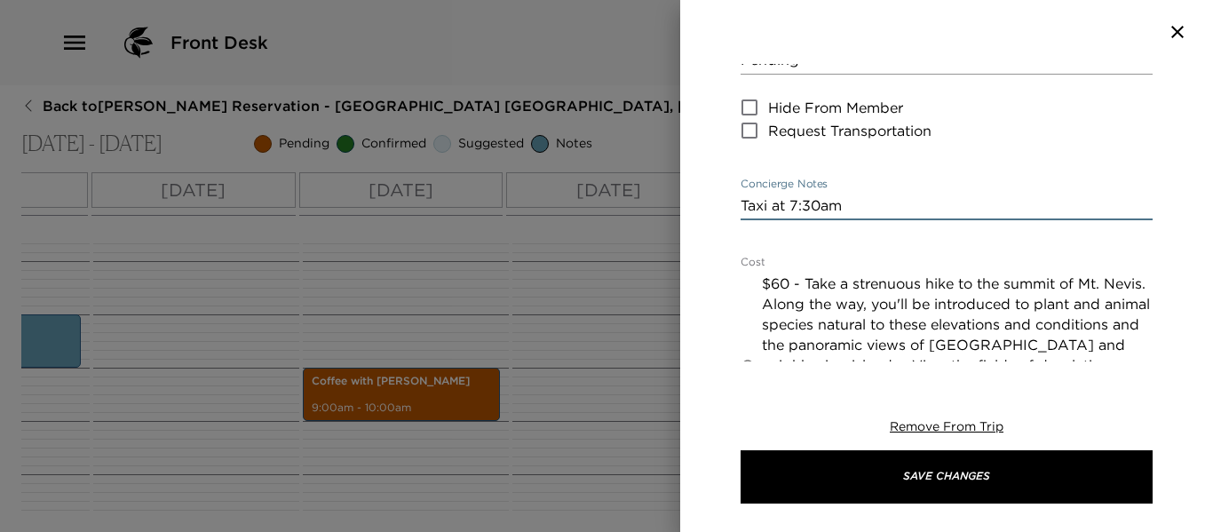
type textarea "Taxi at 7:30am"
click at [889, 473] on button "Save Changes" at bounding box center [947, 476] width 412 height 53
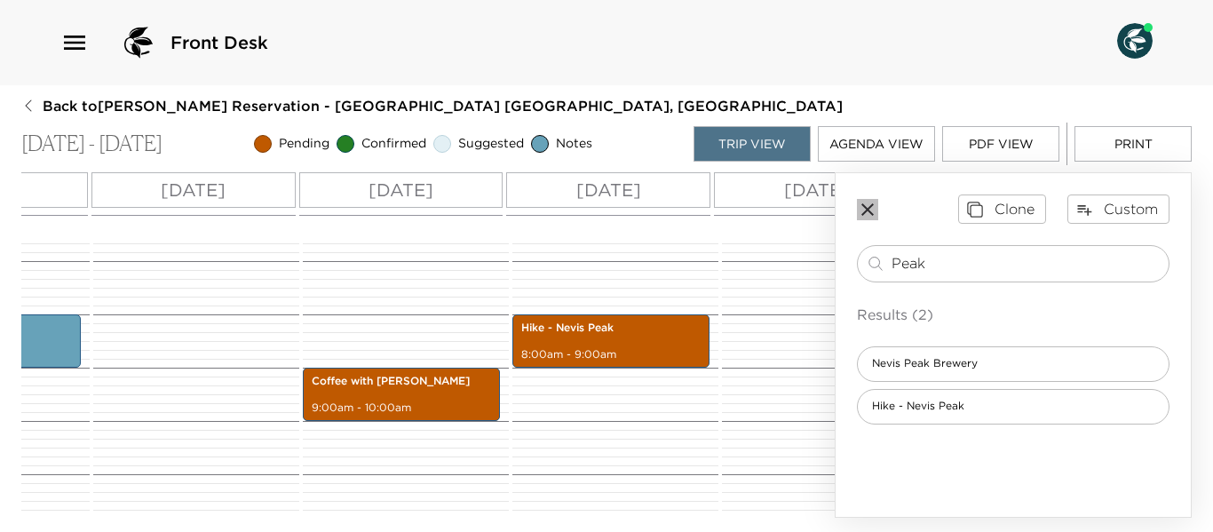
click at [868, 211] on icon "button" at bounding box center [868, 209] width 12 height 12
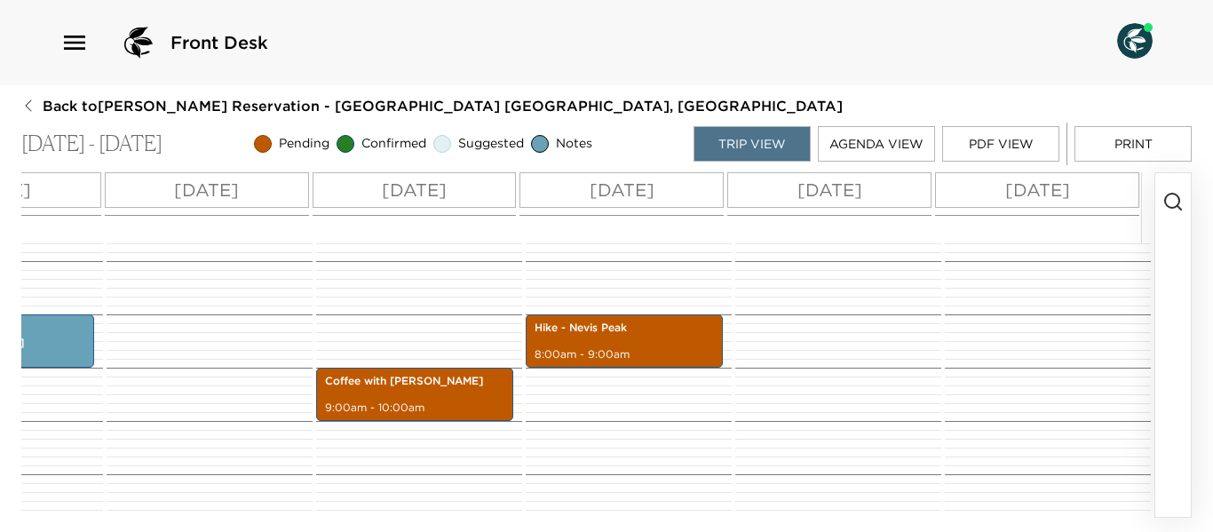
click at [1167, 210] on icon "button" at bounding box center [1173, 201] width 21 height 21
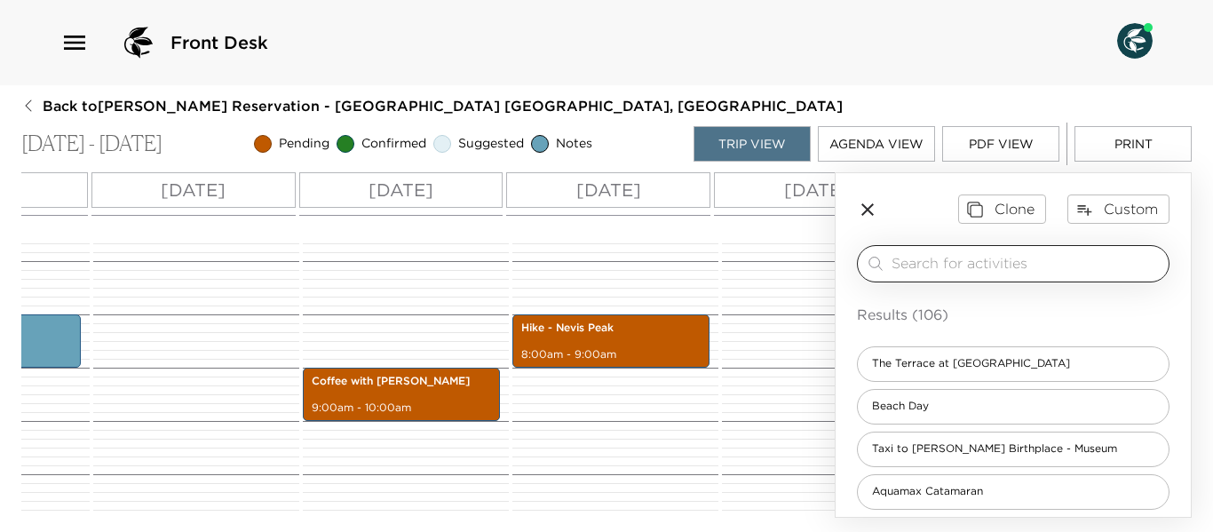
click at [996, 264] on input "search" at bounding box center [1027, 263] width 270 height 20
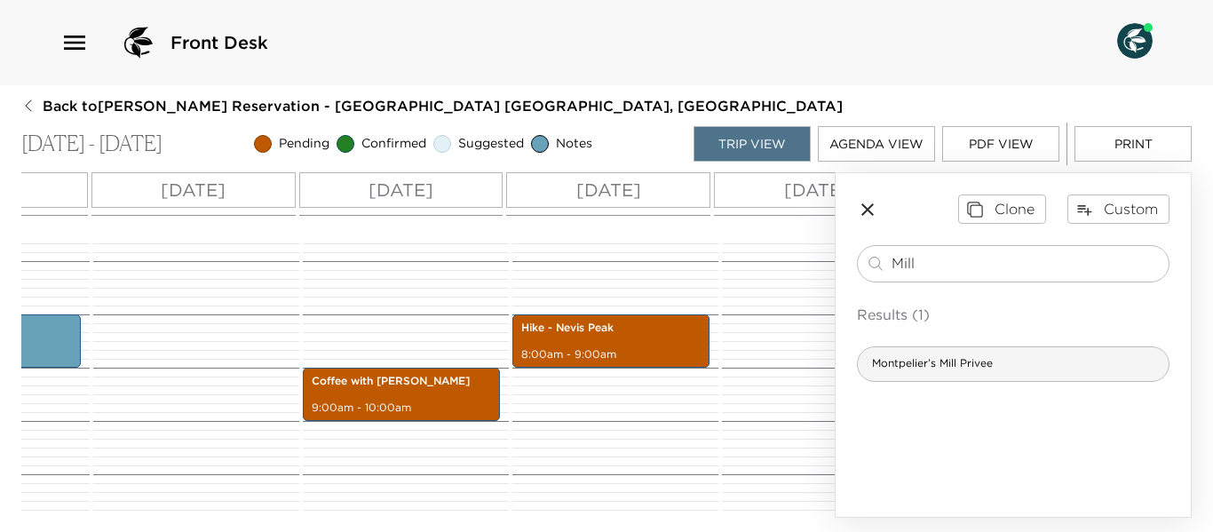
type input "Mill"
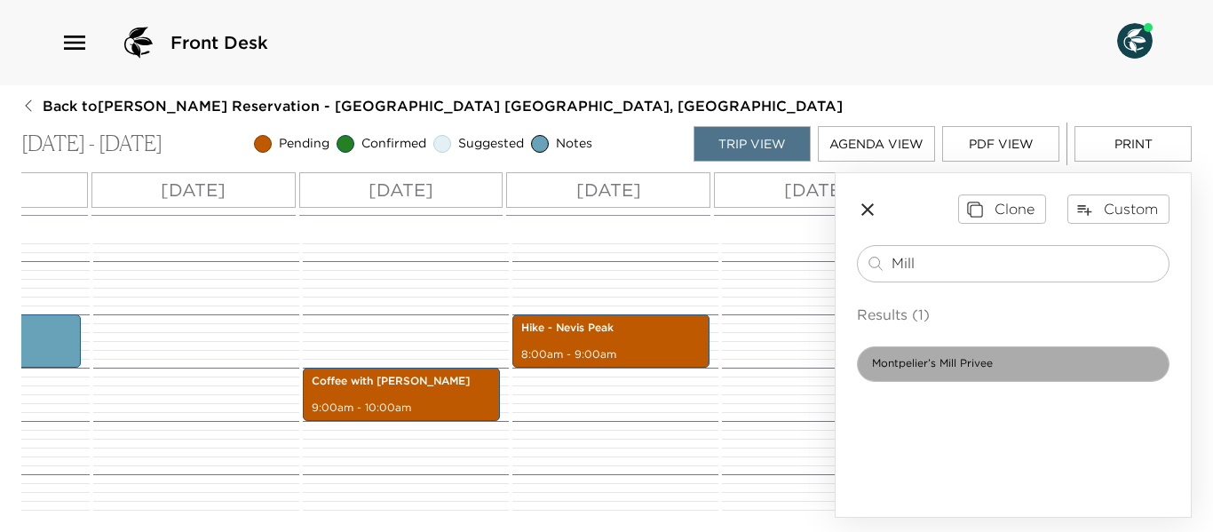
click at [949, 367] on span "Montpelier’s Mill Privee" at bounding box center [932, 363] width 149 height 15
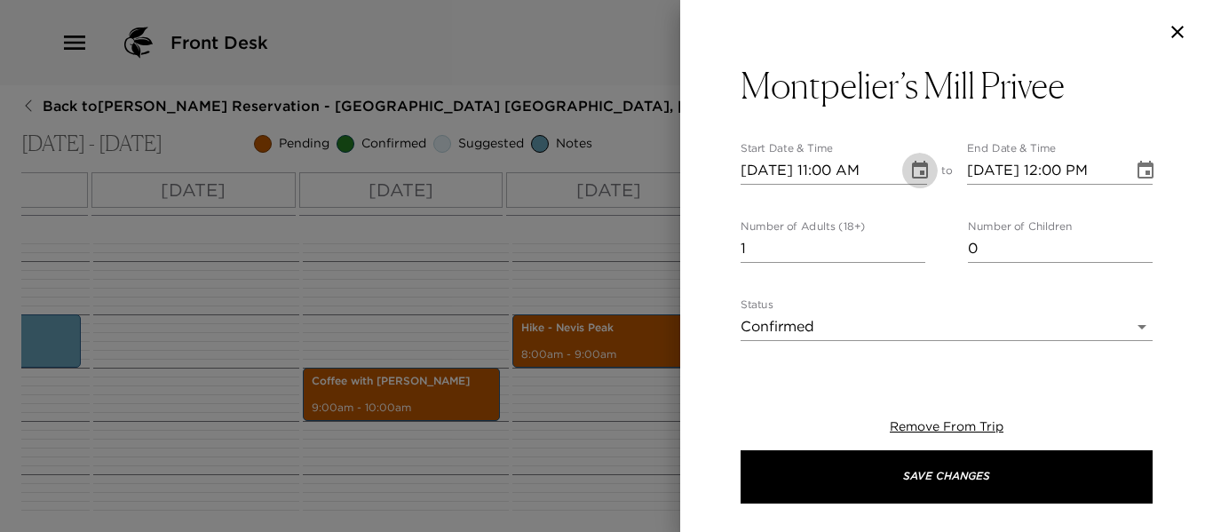
click at [922, 172] on icon "Choose date, selected date is Dec 13, 2025" at bounding box center [920, 170] width 21 height 21
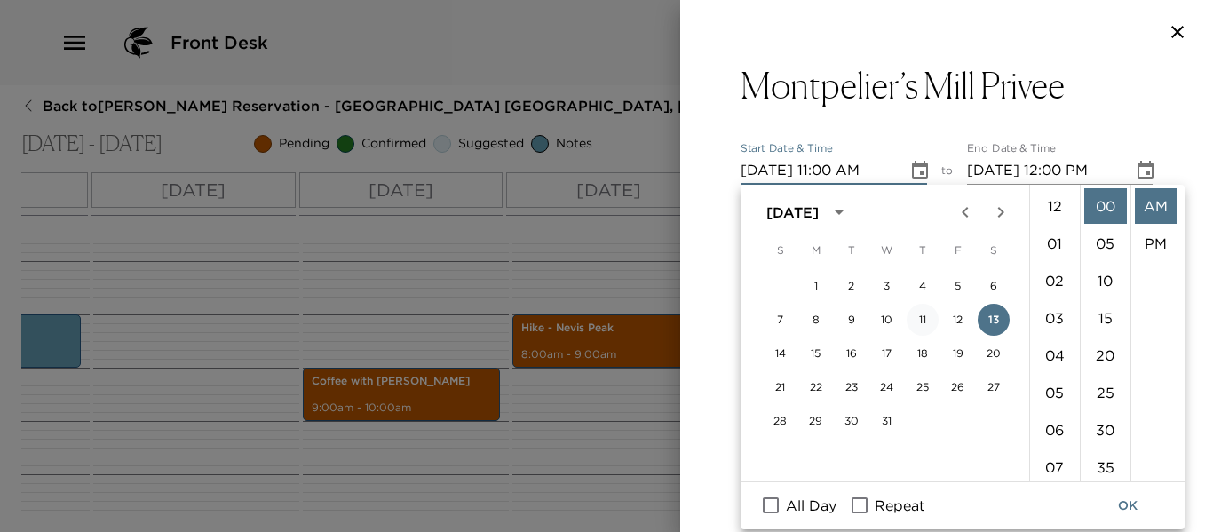
scroll to position [410, 0]
click at [884, 352] on button "17" at bounding box center [887, 354] width 32 height 32
type input "12/17/2025 11:00 AM"
type input "12/17/2025 12:00 PM"
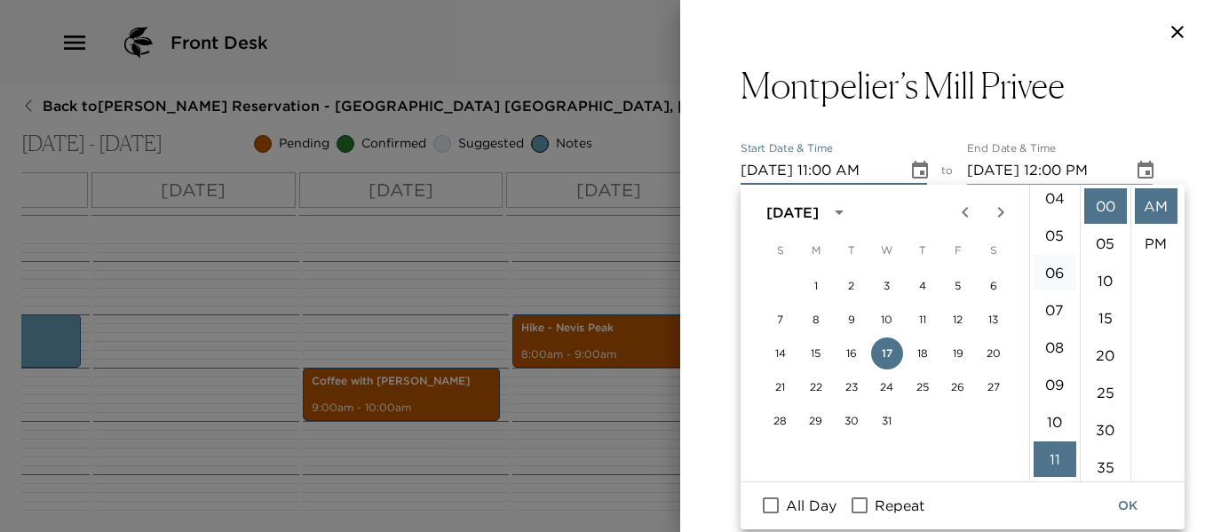
scroll to position [144, 0]
click at [1060, 286] on li "06" at bounding box center [1055, 286] width 43 height 36
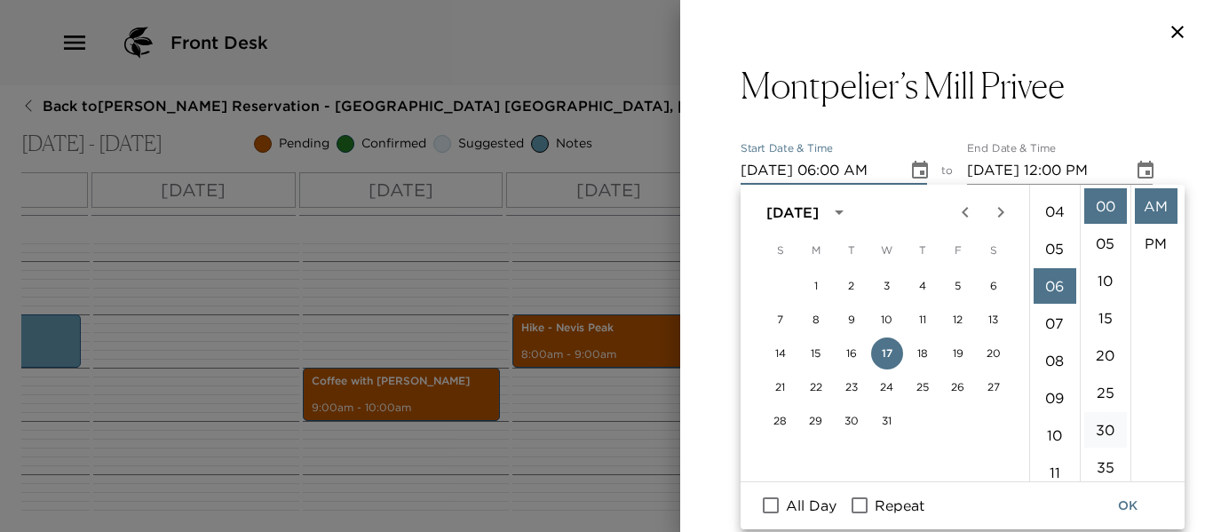
scroll to position [224, 0]
click at [1110, 425] on li "30" at bounding box center [1106, 430] width 43 height 36
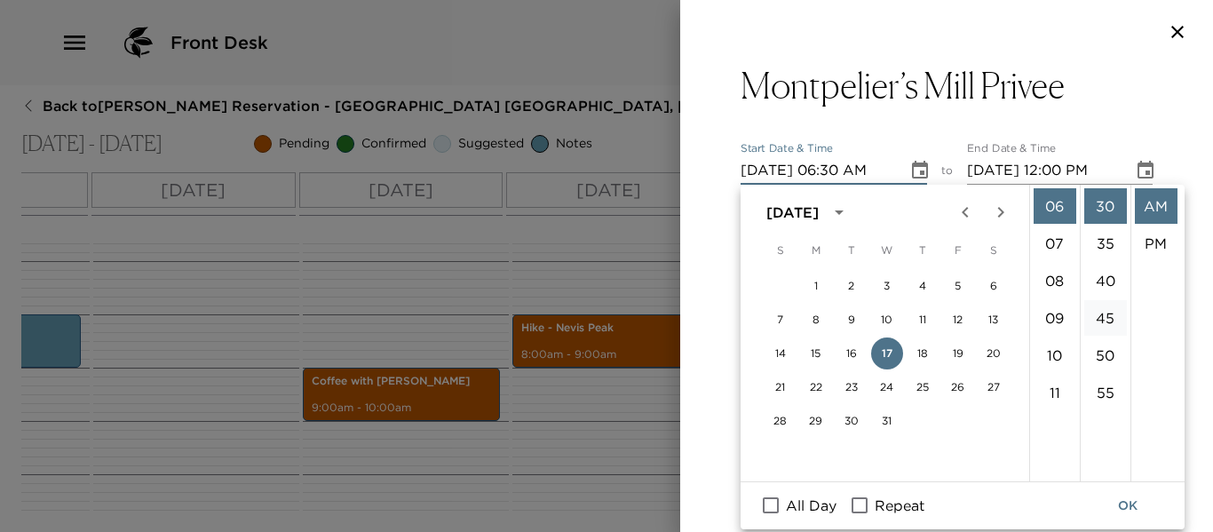
click at [1164, 243] on li "PM" at bounding box center [1156, 244] width 43 height 36
type input "12/17/2025 06:30 PM"
type input "12/17/2025 07:30 PM"
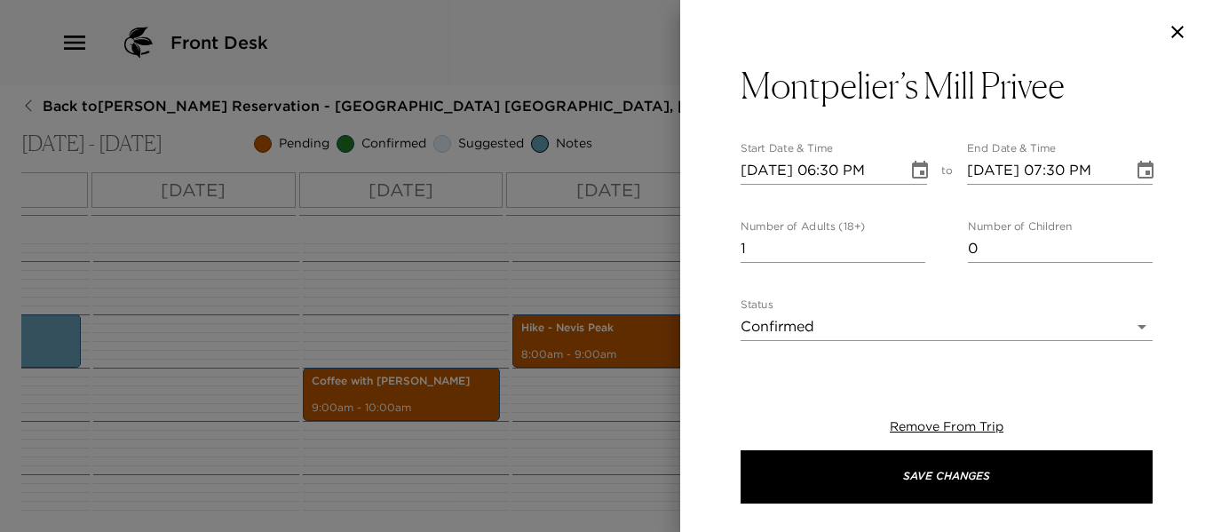
scroll to position [37, 0]
click at [914, 242] on input "2" at bounding box center [833, 248] width 185 height 28
click at [914, 242] on input "3" at bounding box center [833, 248] width 185 height 28
click at [914, 242] on input "4" at bounding box center [833, 248] width 185 height 28
click at [914, 242] on input "5" at bounding box center [833, 248] width 185 height 28
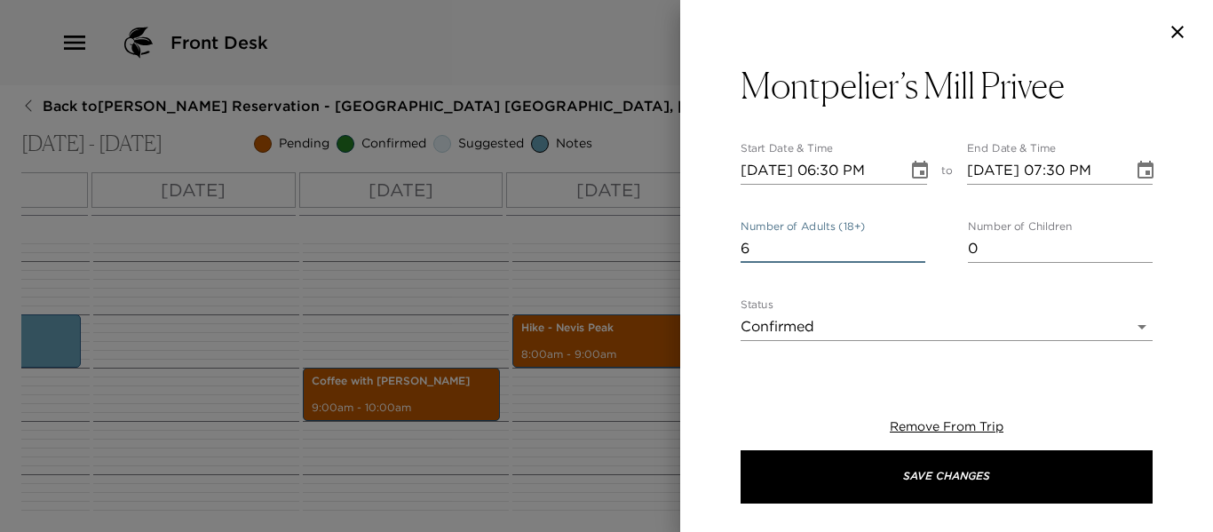
click at [914, 242] on input "6" at bounding box center [833, 248] width 185 height 28
click at [914, 242] on input "7" at bounding box center [833, 248] width 185 height 28
click at [914, 242] on input "8" at bounding box center [833, 248] width 185 height 28
type input "9"
click at [913, 242] on input "9" at bounding box center [833, 248] width 185 height 28
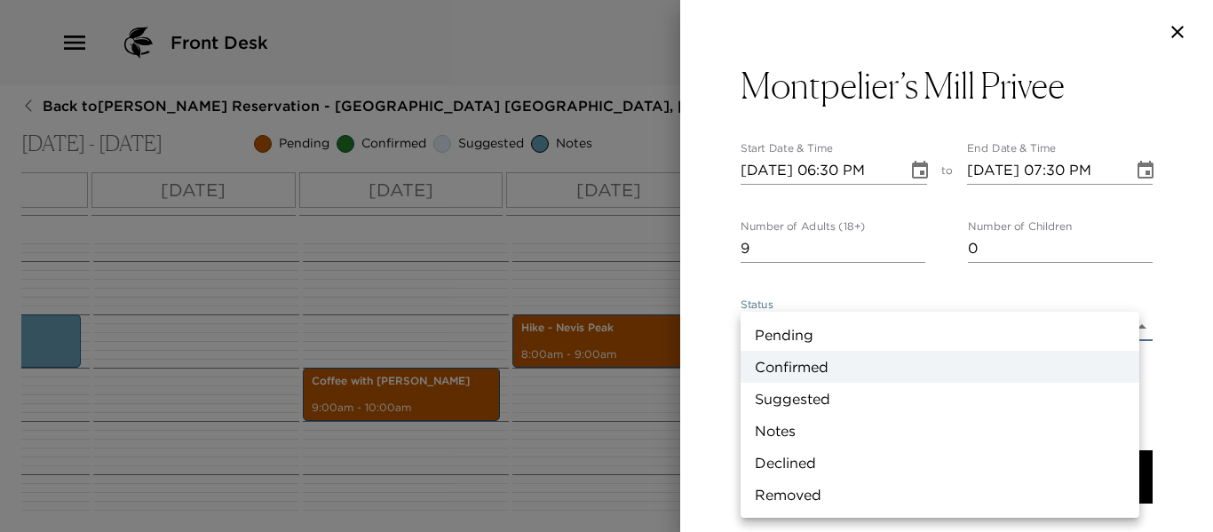
click at [1125, 326] on body "Front Desk Back to Heather Twomey Reservation - Beach House 3 Nevis, West Indie…" at bounding box center [606, 266] width 1213 height 532
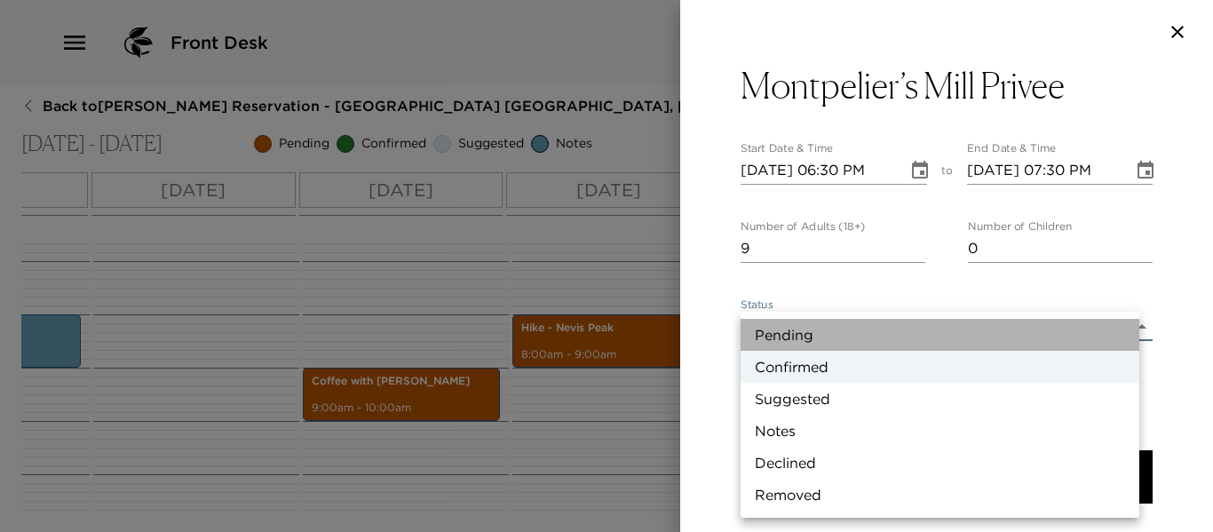
click at [829, 336] on li "Pending" at bounding box center [940, 335] width 399 height 32
type input "Pending"
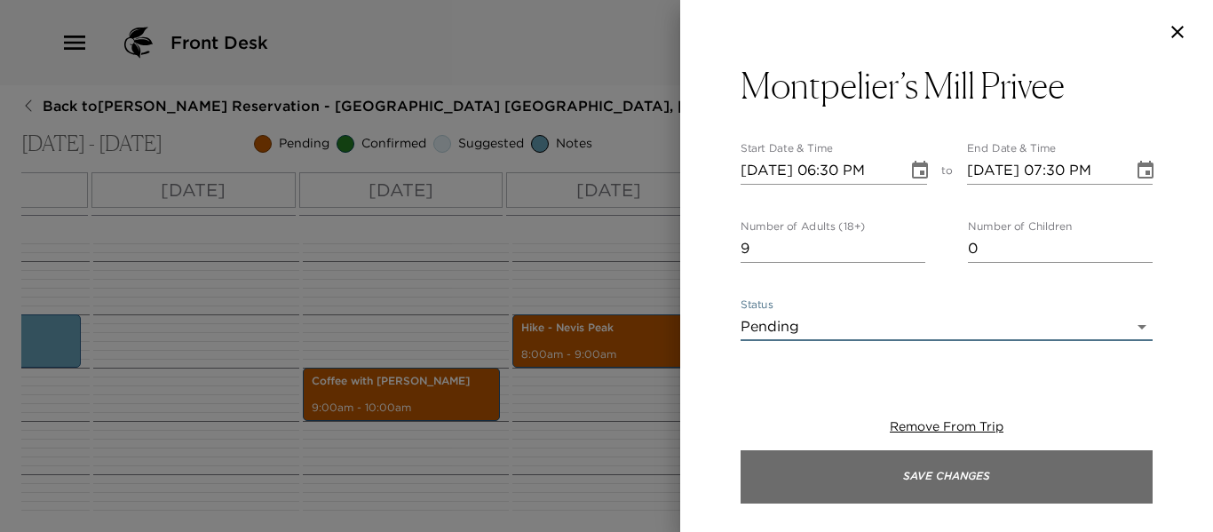
click at [848, 482] on button "Save Changes" at bounding box center [947, 476] width 412 height 53
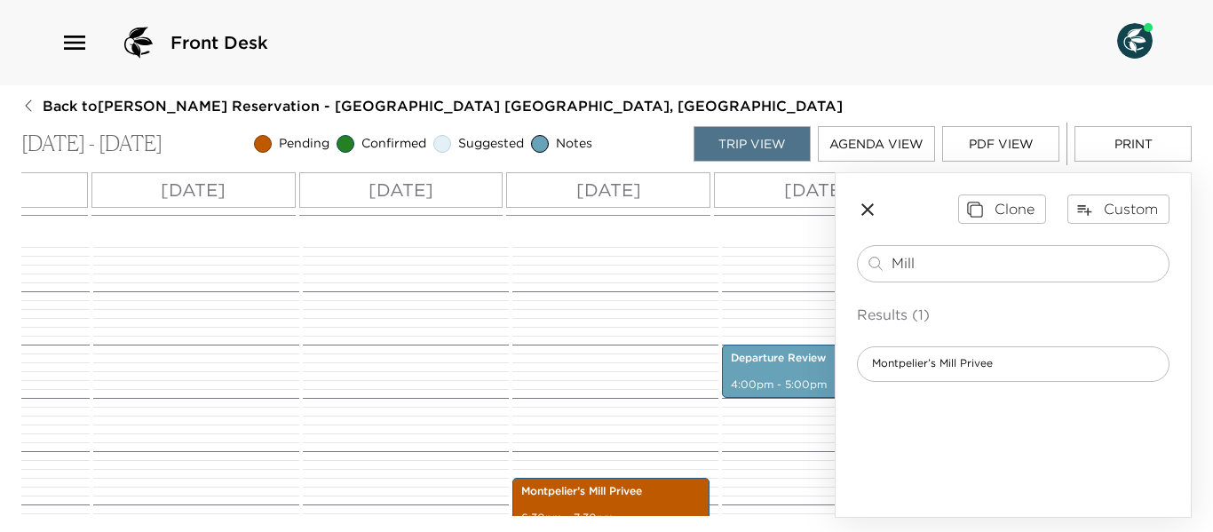
scroll to position [711, 0]
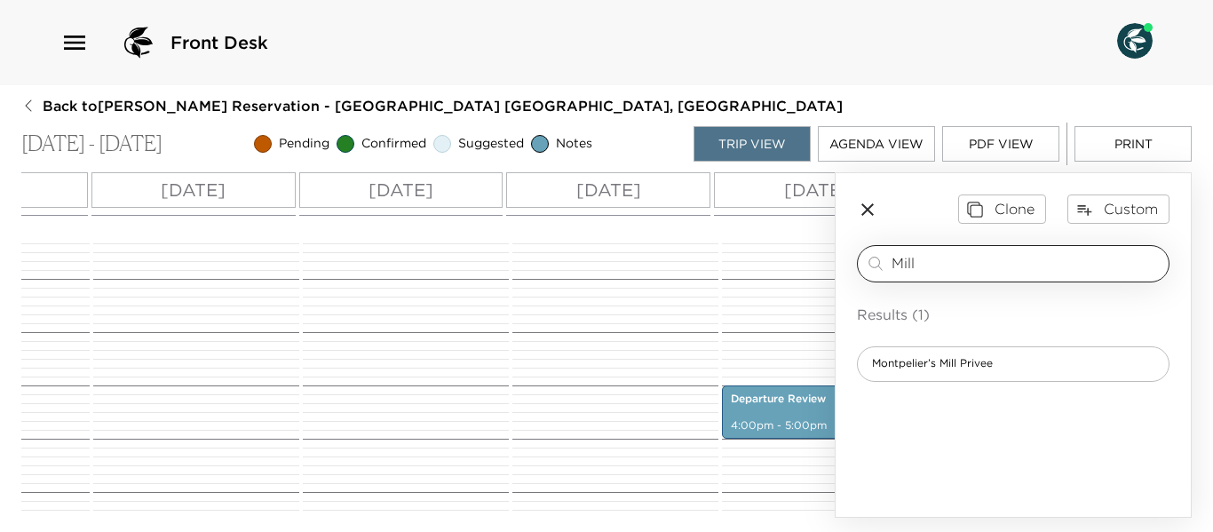
click at [880, 261] on div "Mill ​" at bounding box center [1013, 263] width 297 height 21
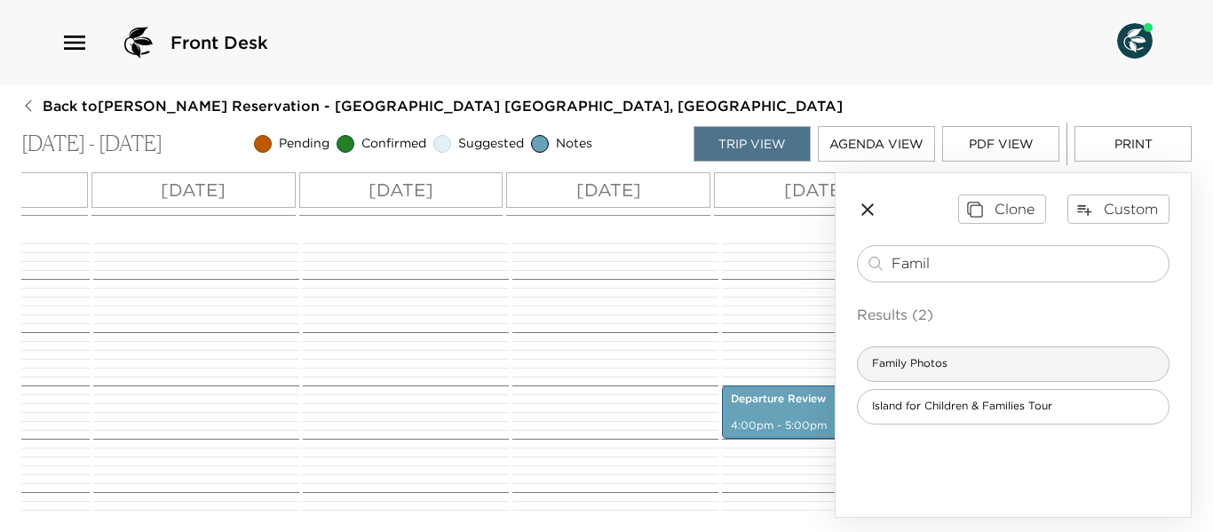
type input "Famil"
click at [981, 360] on div "Family Photos" at bounding box center [1013, 364] width 313 height 36
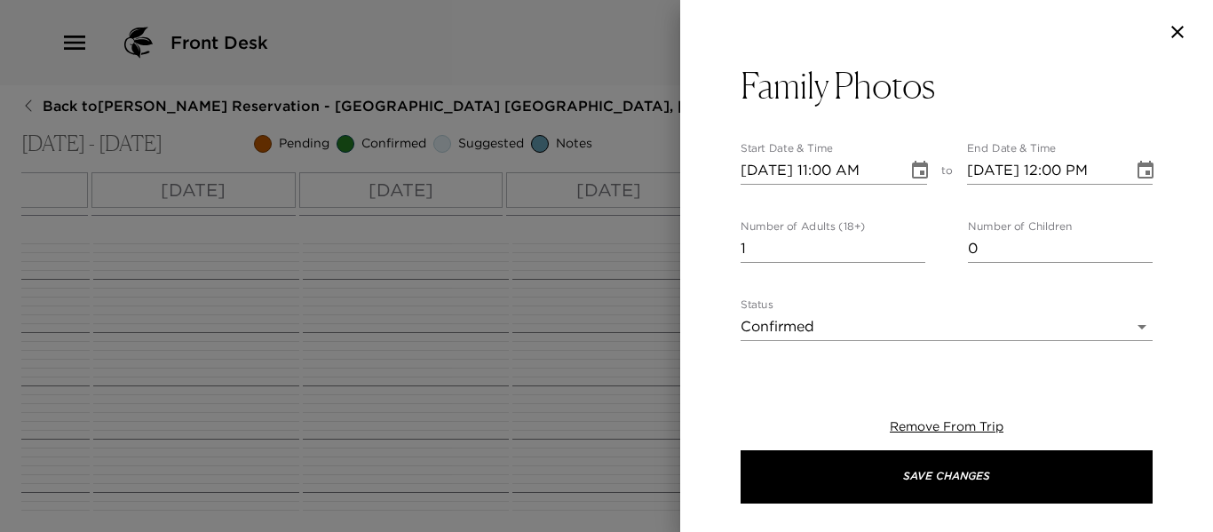
type textarea "$350 - A great way to create family memories here at Paradise Beach, is to hire…"
click at [912, 243] on input "2" at bounding box center [833, 248] width 185 height 28
click at [912, 243] on input "3" at bounding box center [833, 248] width 185 height 28
click at [912, 243] on input "4" at bounding box center [833, 248] width 185 height 28
click at [912, 243] on input "5" at bounding box center [833, 248] width 185 height 28
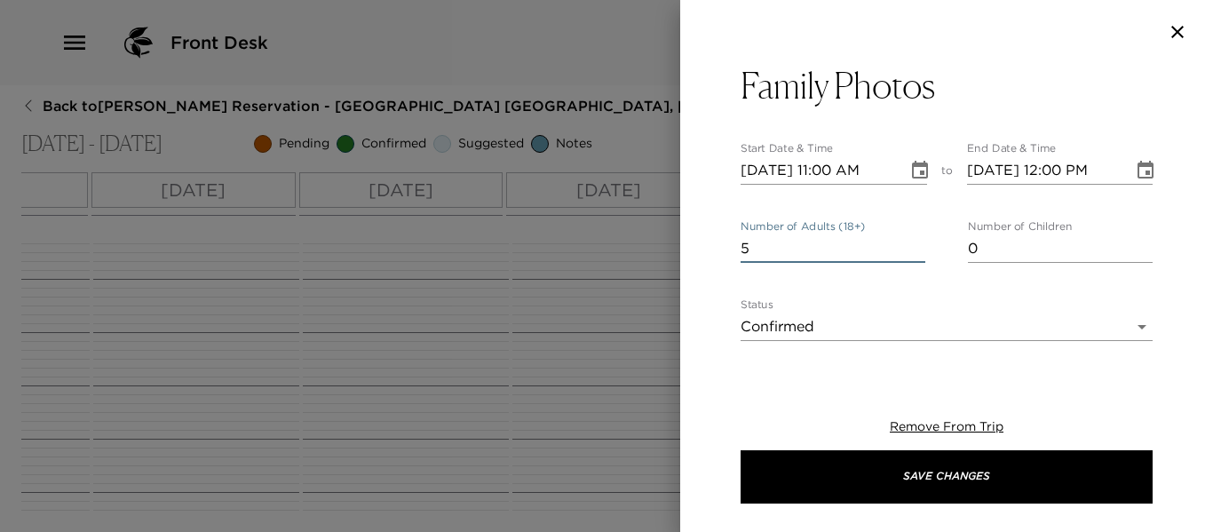
click at [912, 243] on input "6" at bounding box center [833, 248] width 185 height 28
click at [910, 242] on input "7" at bounding box center [833, 248] width 185 height 28
click at [910, 242] on input "8" at bounding box center [833, 248] width 185 height 28
type input "9"
click at [910, 242] on input "9" at bounding box center [833, 248] width 185 height 28
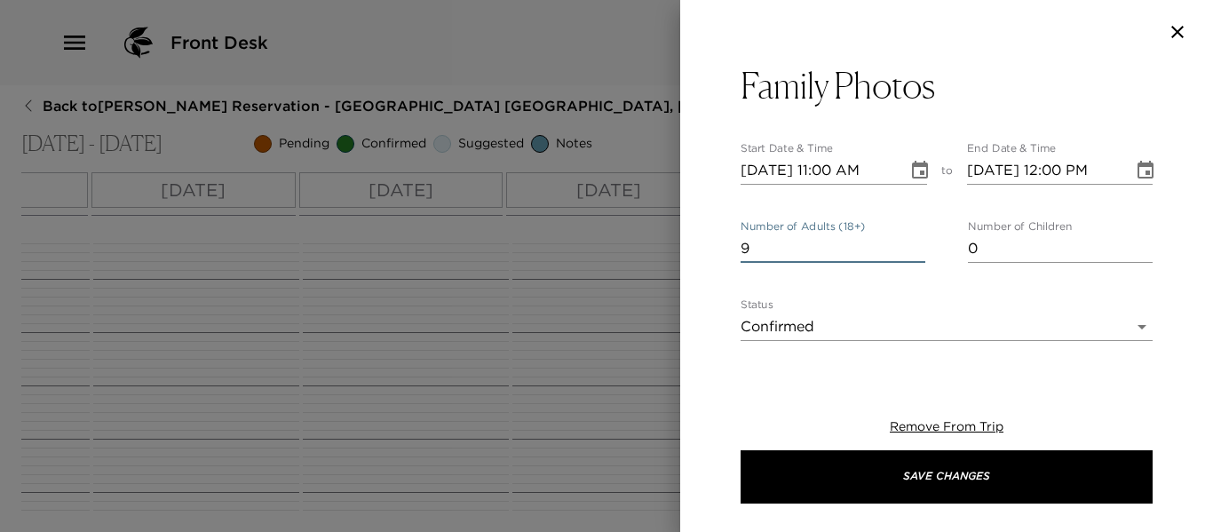
click at [913, 170] on icon "Choose date, selected date is Dec 13, 2025" at bounding box center [920, 170] width 21 height 21
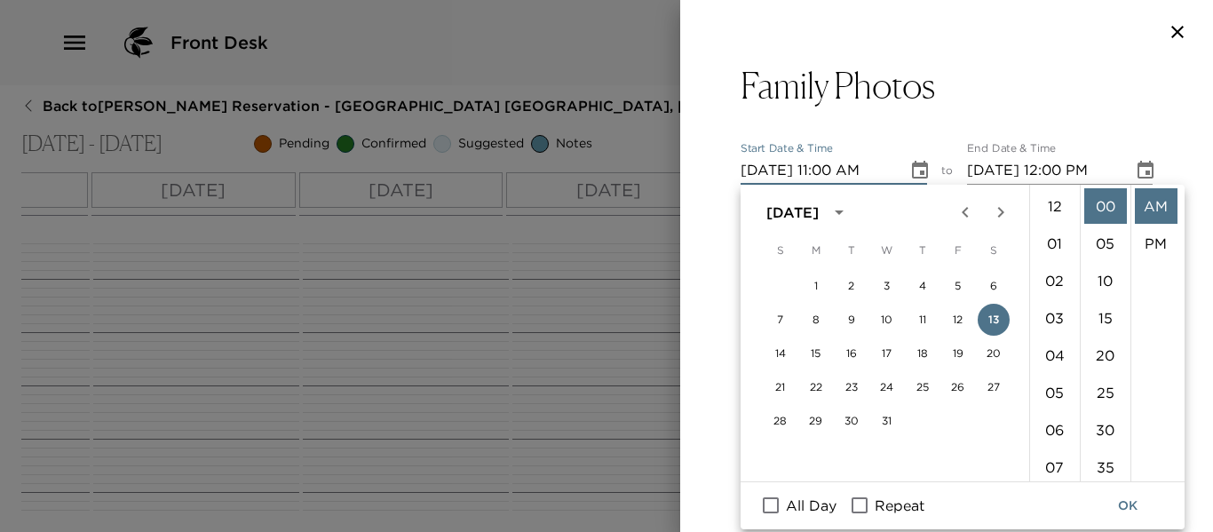
scroll to position [410, 0]
click at [923, 349] on button "18" at bounding box center [923, 354] width 32 height 32
type input "12/18/2025 11:00 AM"
type input "12/18/2025 12:00 PM"
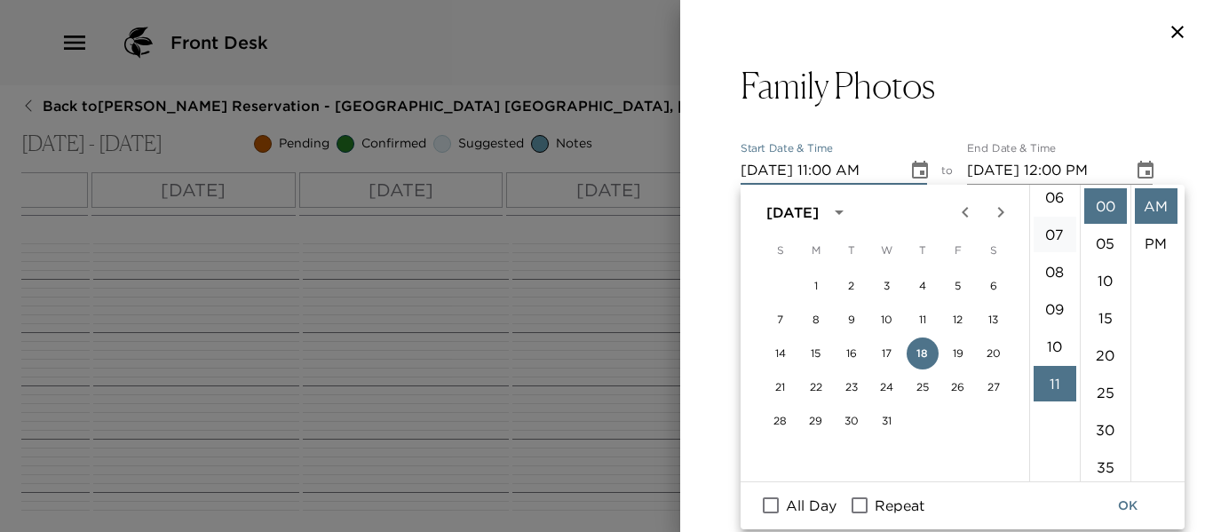
scroll to position [144, 0]
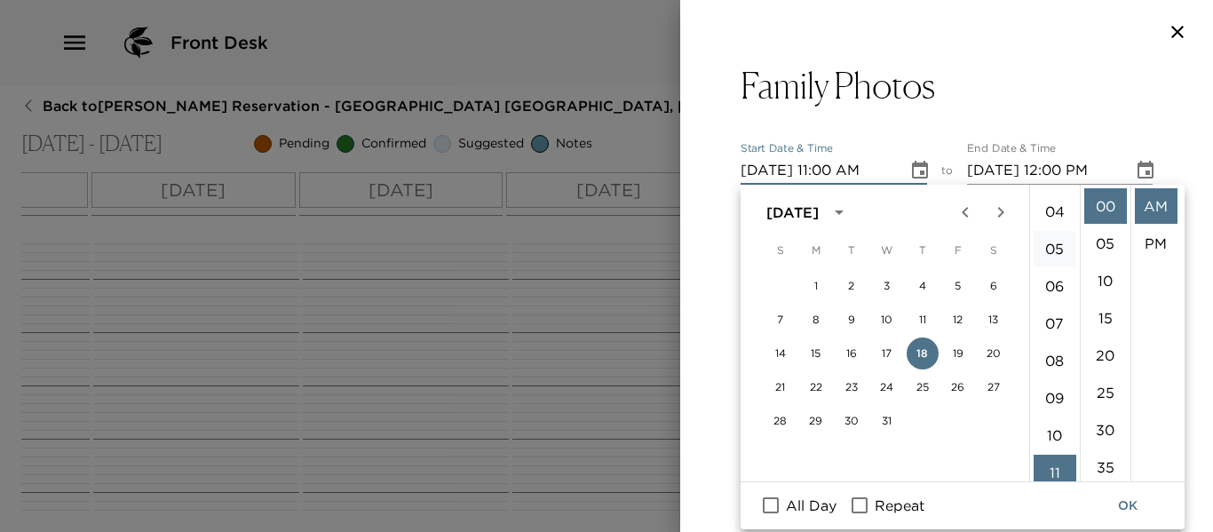
click at [1055, 252] on li "05" at bounding box center [1055, 249] width 43 height 36
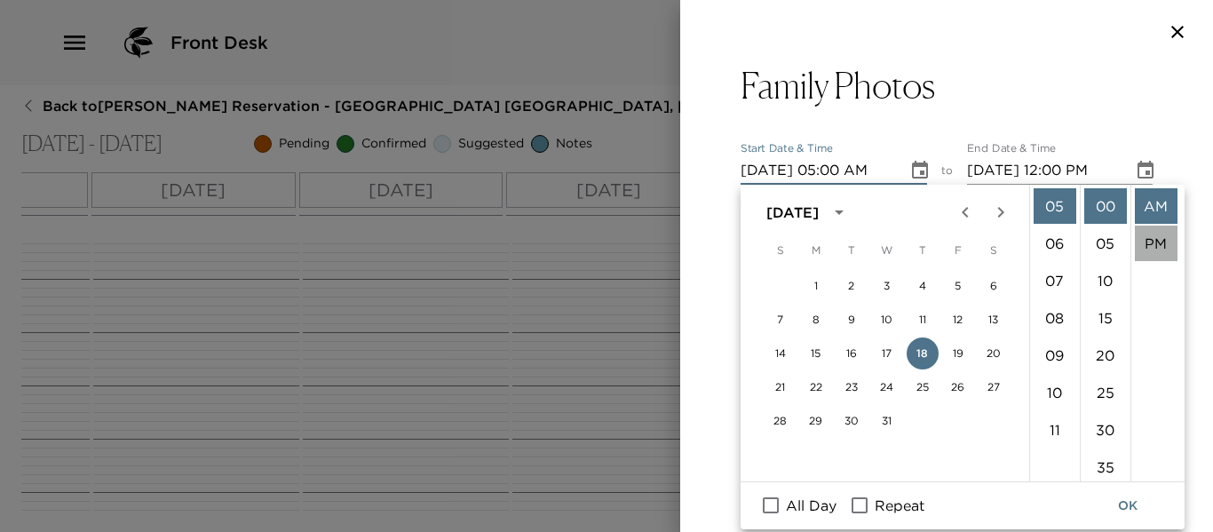
click at [1162, 242] on li "PM" at bounding box center [1156, 244] width 43 height 36
type input "12/18/2025 05:00 PM"
type input "12/18/2025 06:00 PM"
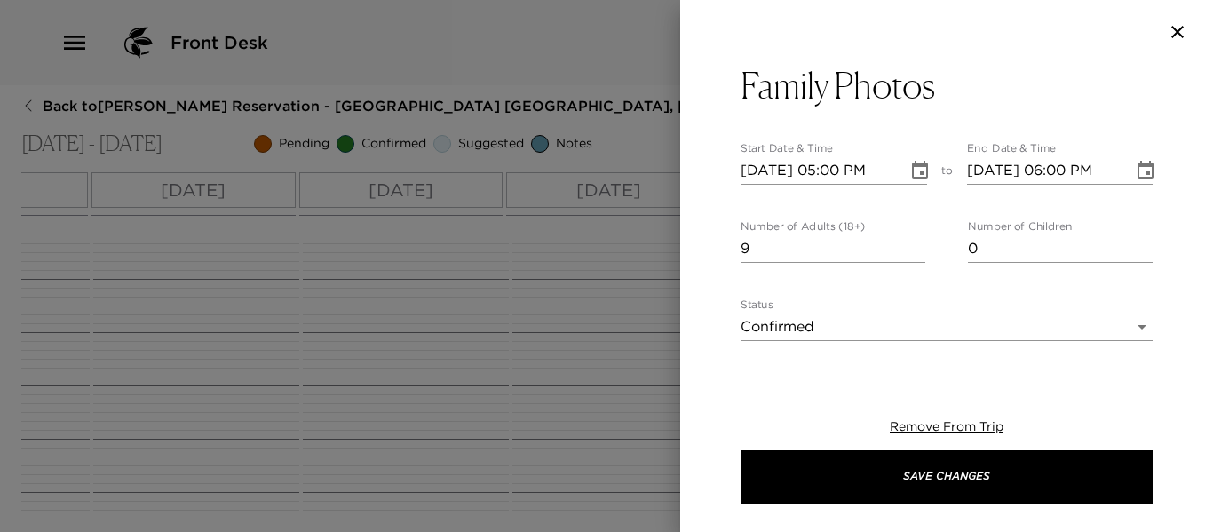
scroll to position [37, 0]
click at [1121, 326] on body "Front Desk Back to Heather Twomey Reservation - Beach House 3 Nevis, West Indie…" at bounding box center [606, 266] width 1213 height 532
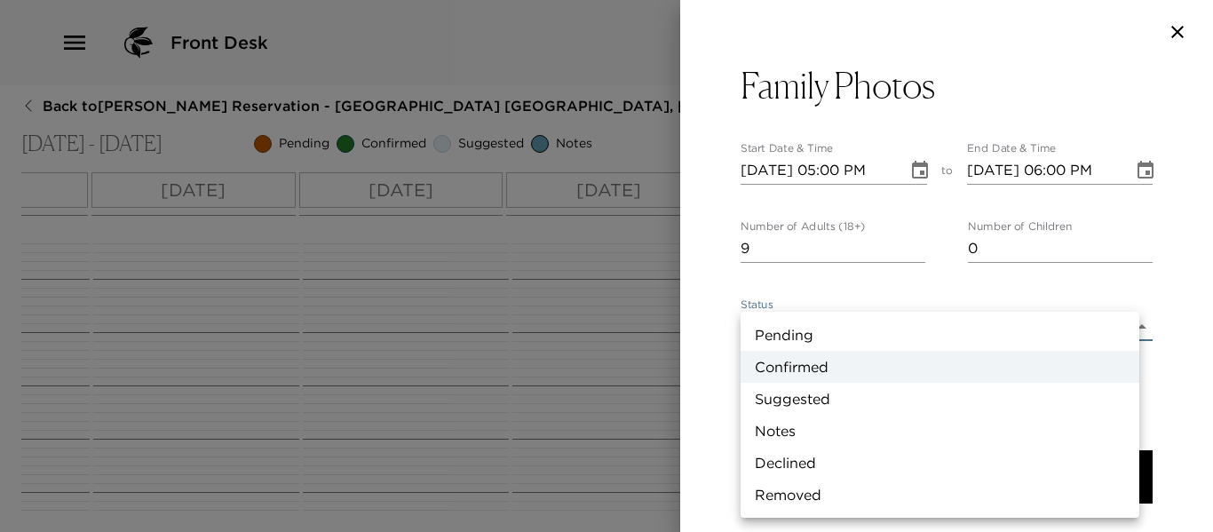
click at [807, 335] on li "Pending" at bounding box center [940, 335] width 399 height 32
type input "Pending"
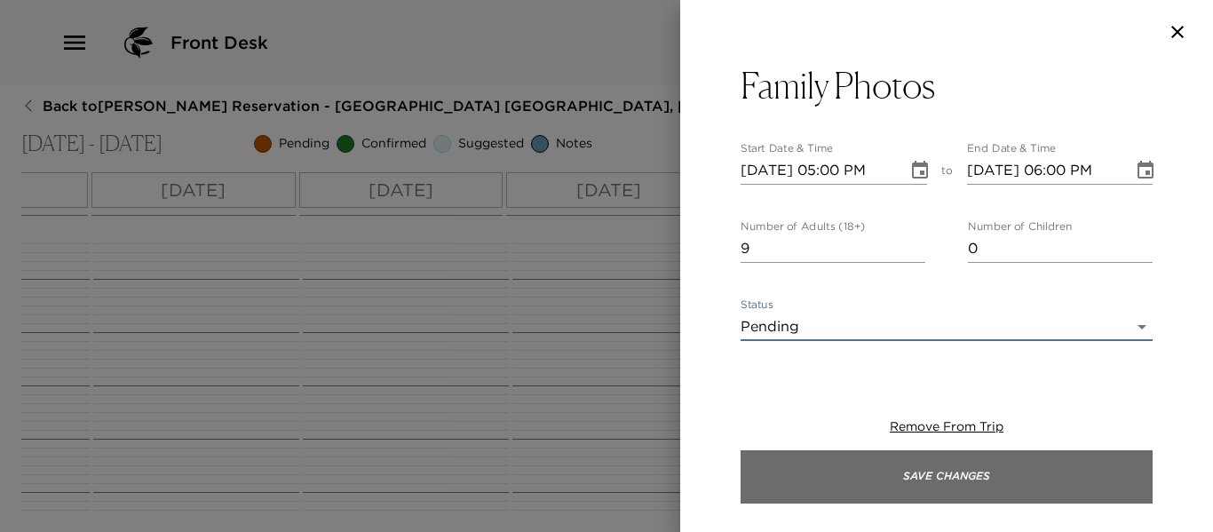
drag, startPoint x: 886, startPoint y: 486, endPoint x: 682, endPoint y: 473, distance: 204.7
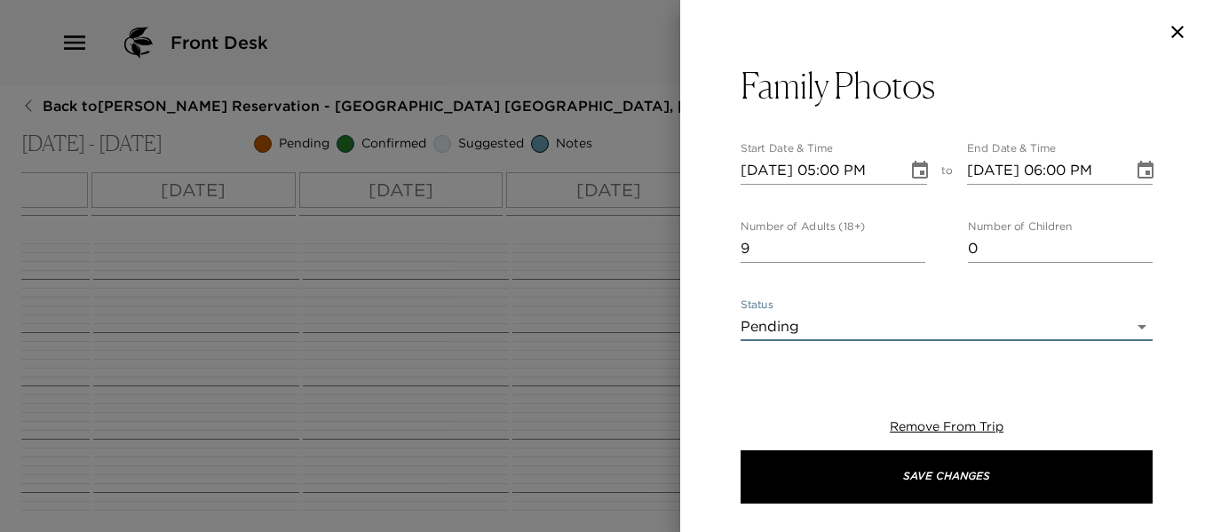
click at [886, 485] on button "Save Changes" at bounding box center [947, 476] width 412 height 53
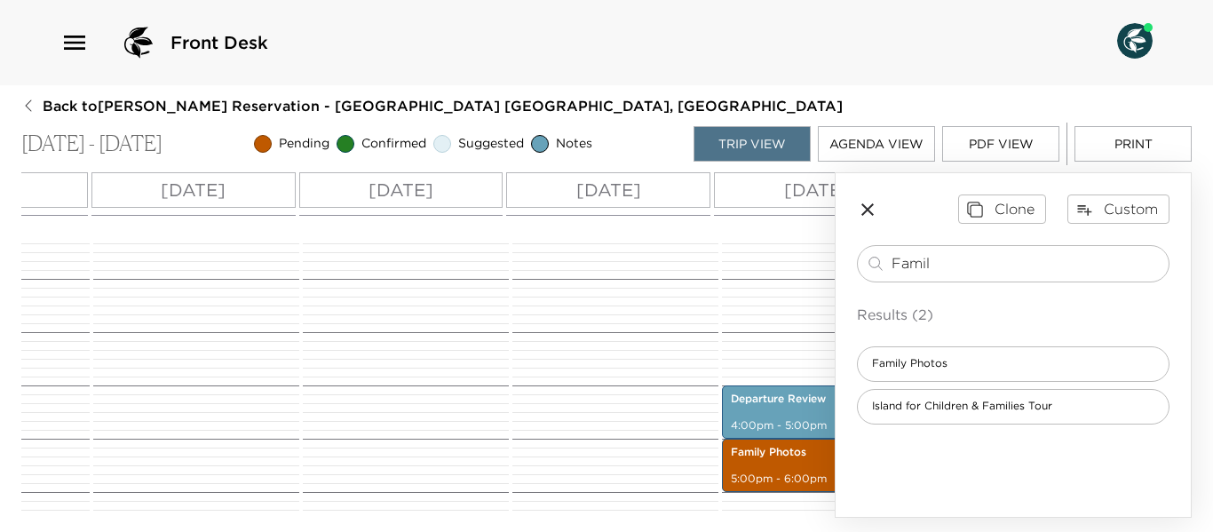
click at [867, 210] on icon "button" at bounding box center [868, 209] width 12 height 12
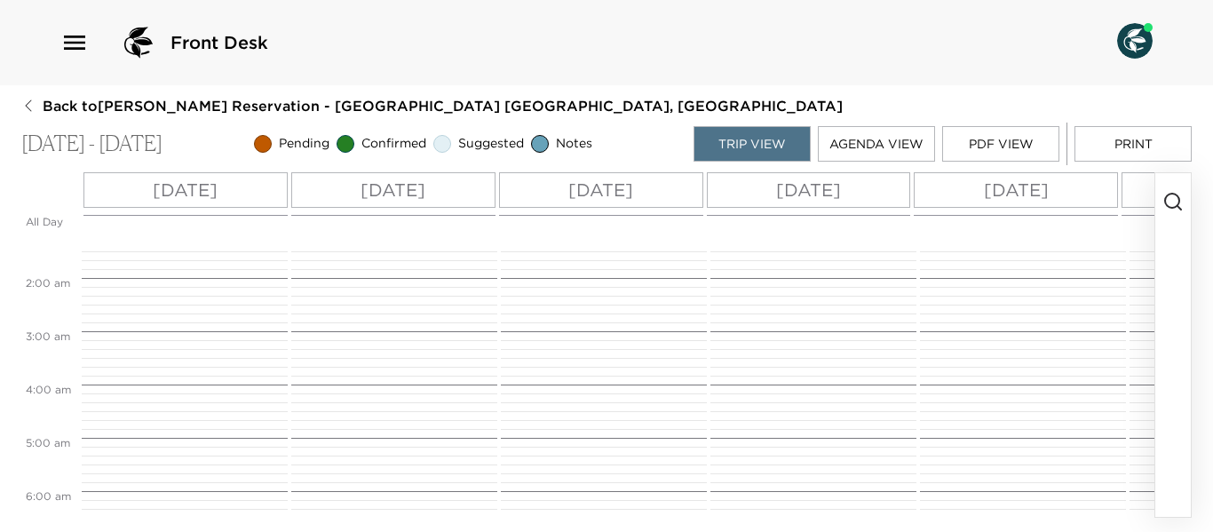
scroll to position [0, 0]
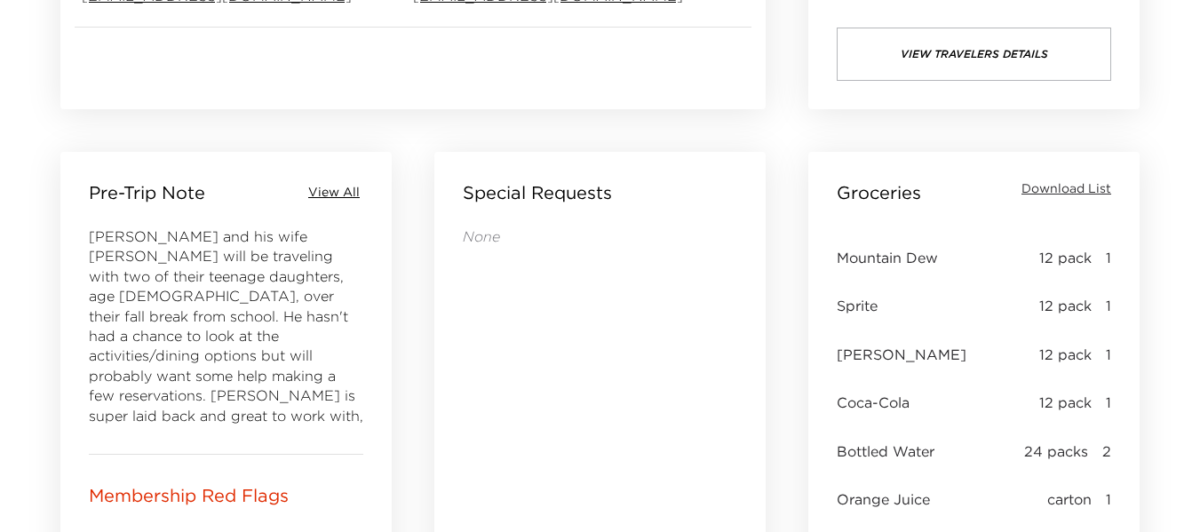
scroll to position [527, 0]
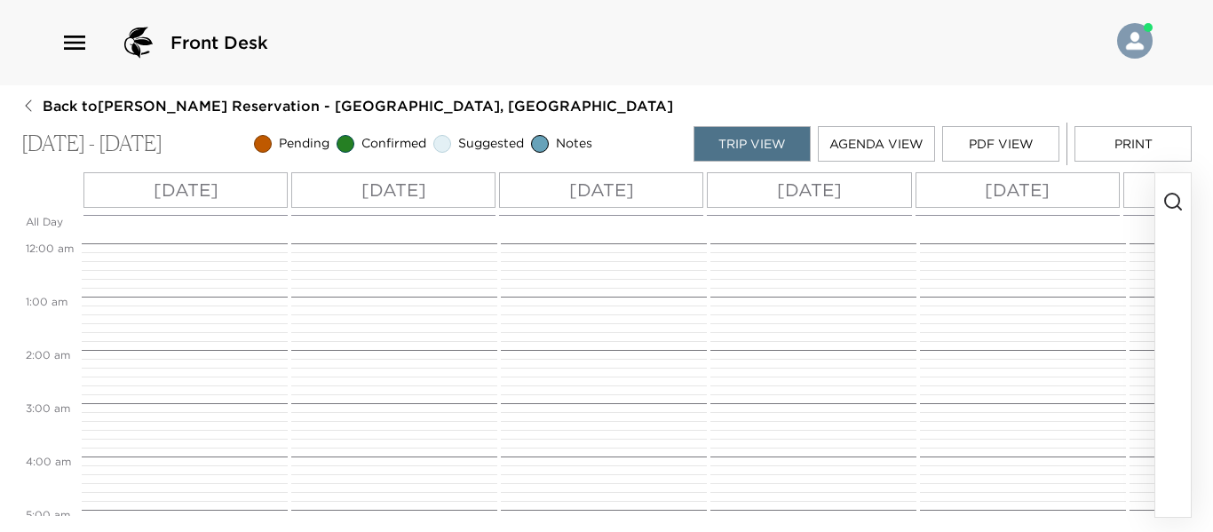
scroll to position [426, 0]
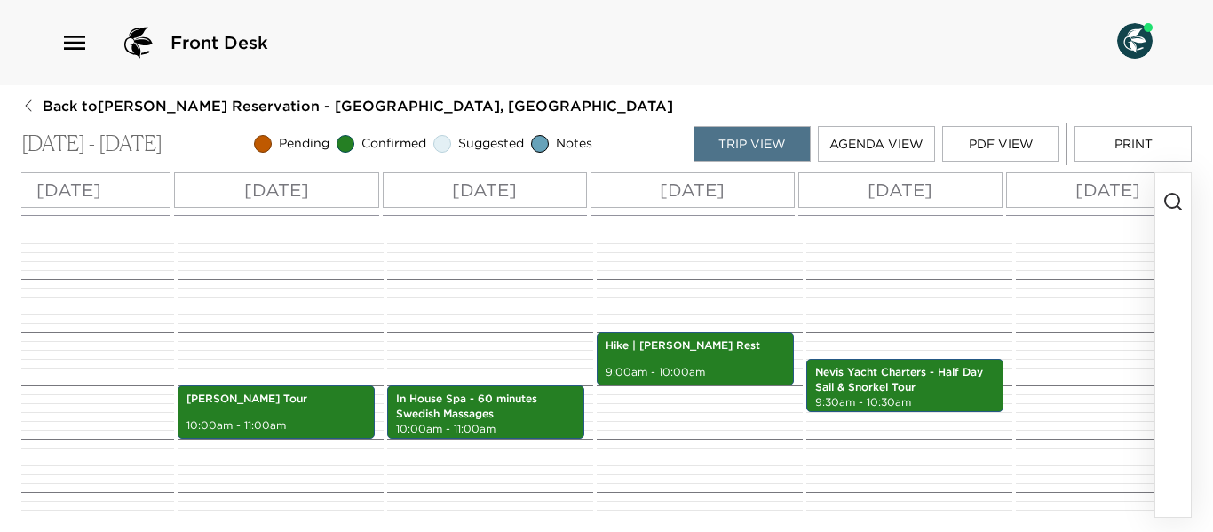
scroll to position [0, 617]
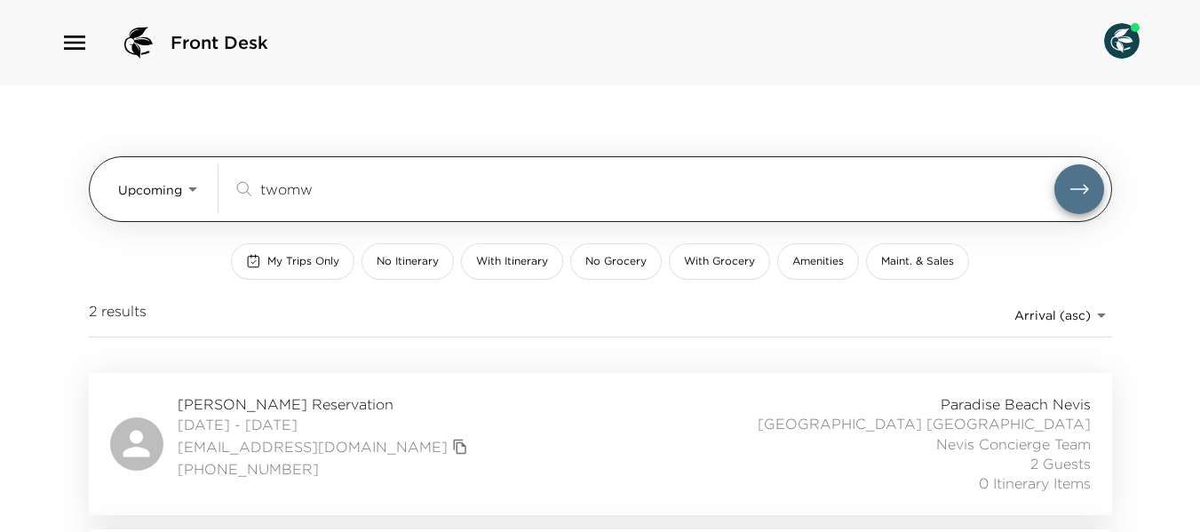
scroll to position [139, 0]
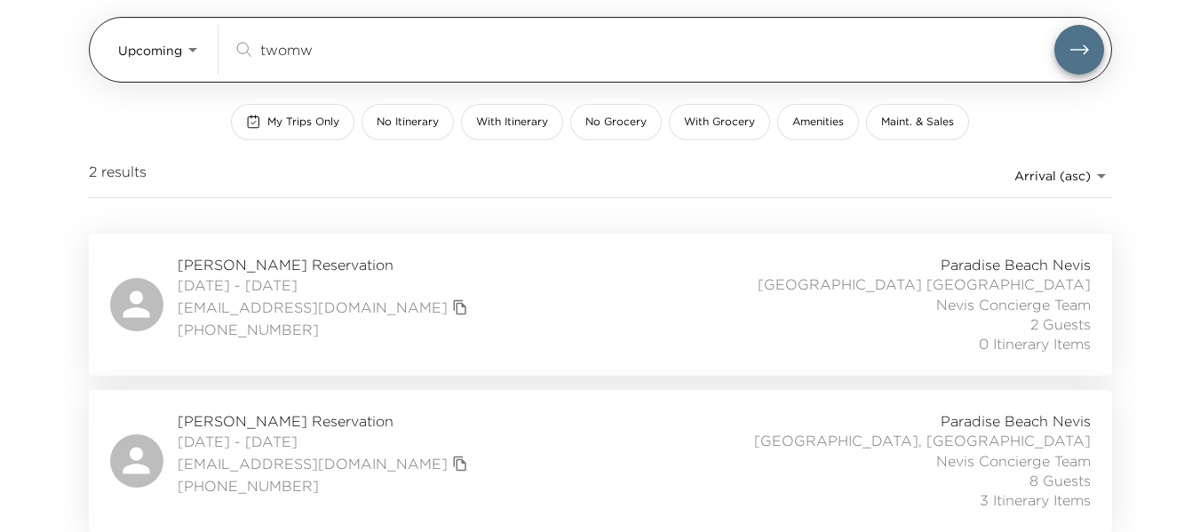
click at [211, 52] on div "Upcoming Upcoming twomw ​" at bounding box center [611, 50] width 986 height 50
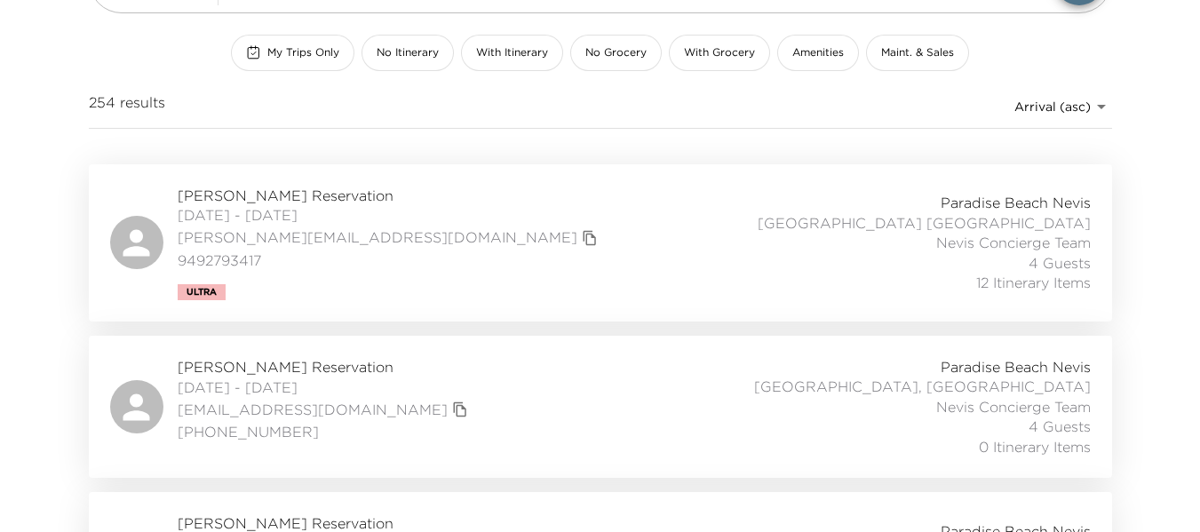
scroll to position [228, 0]
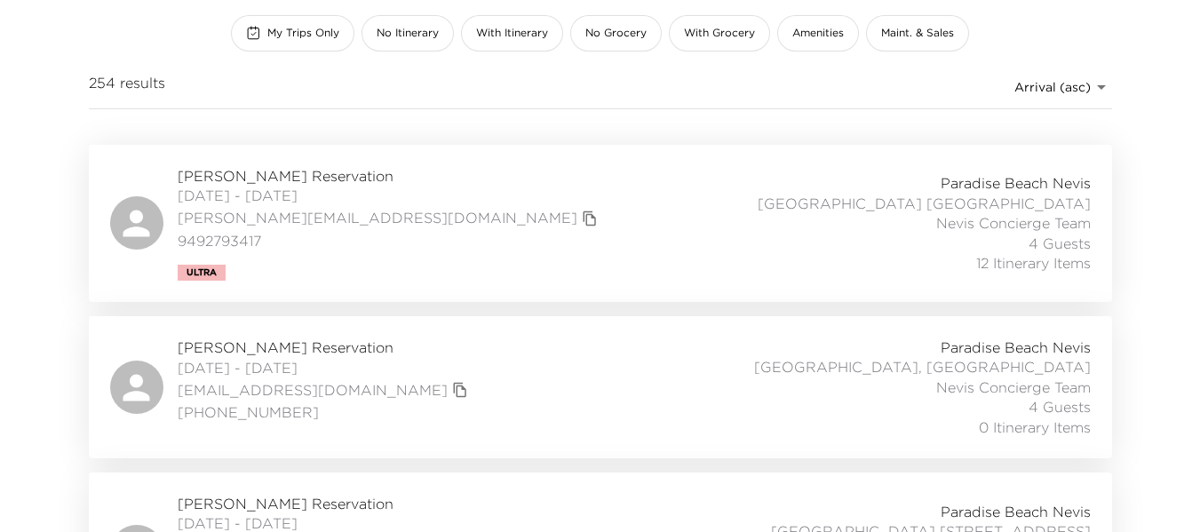
click at [520, 234] on div "Yvette Terheggen Reservation 10/07/2025 - 10/13/2025 yvette@ypooleandassoc.com …" at bounding box center [600, 223] width 981 height 115
click at [503, 385] on div "Bryan Ezra Reservation 10/11/2025 - 10/18/2025 bryanrossezra@gmail.com (303) 49…" at bounding box center [600, 387] width 981 height 99
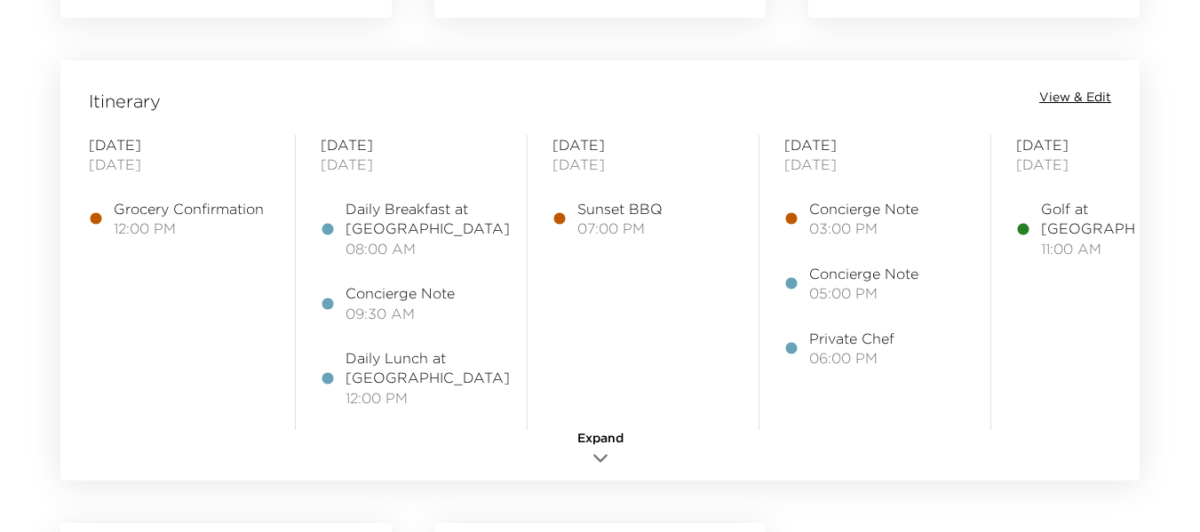
click at [1074, 94] on span "View & Edit" at bounding box center [1075, 98] width 72 height 18
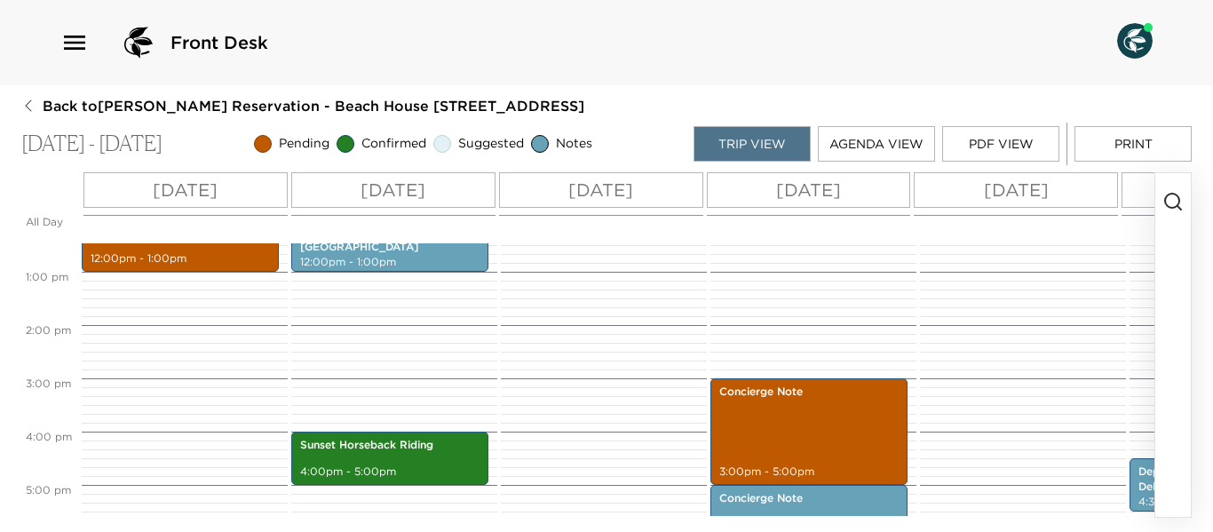
scroll to position [693, 0]
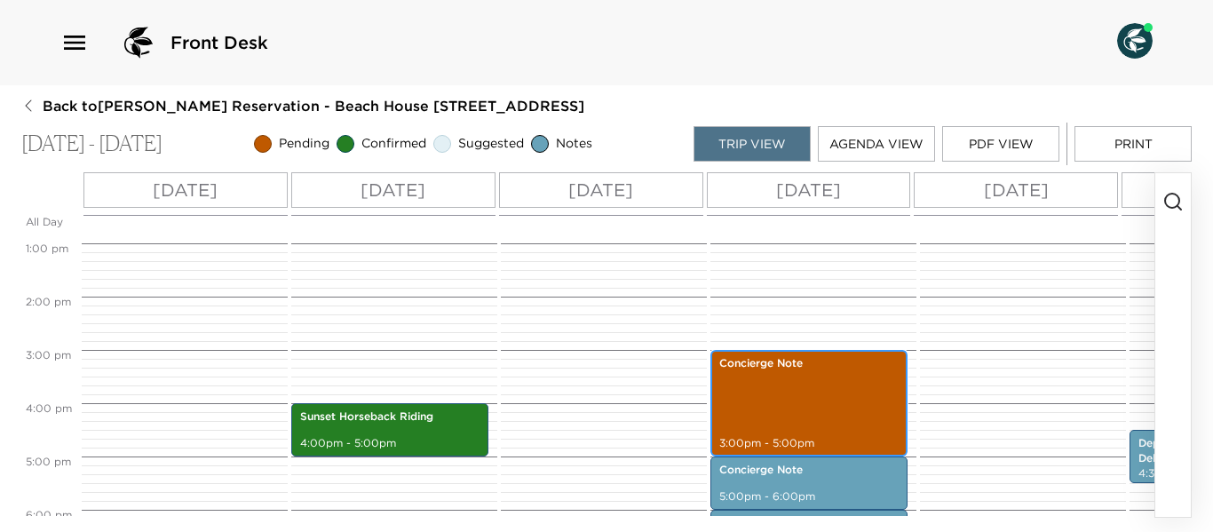
click at [843, 402] on div "Concierge Note 3:00pm - 5:00pm" at bounding box center [809, 403] width 187 height 101
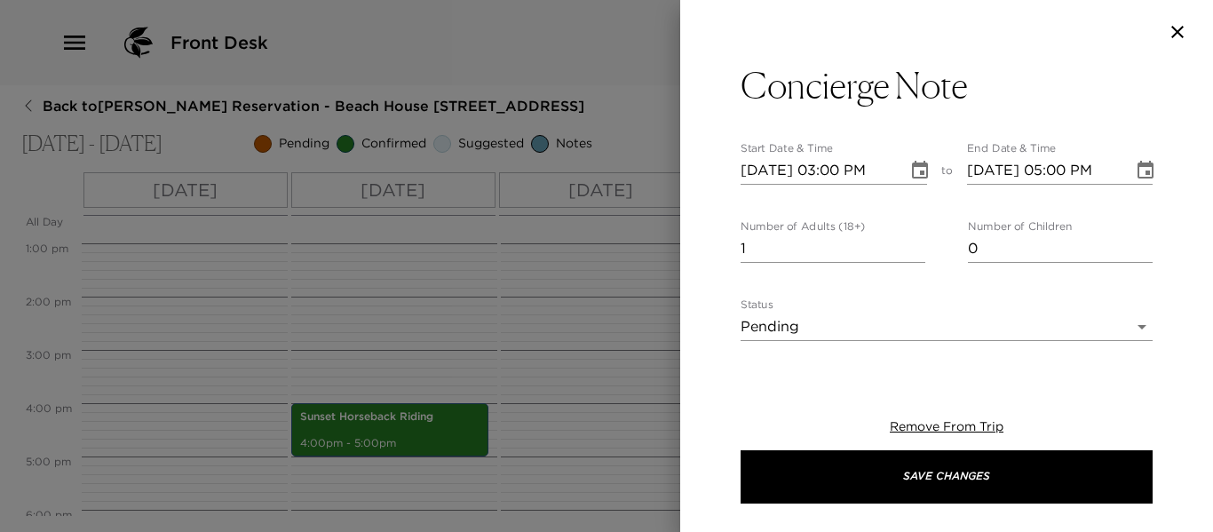
click at [590, 356] on div at bounding box center [606, 266] width 1213 height 532
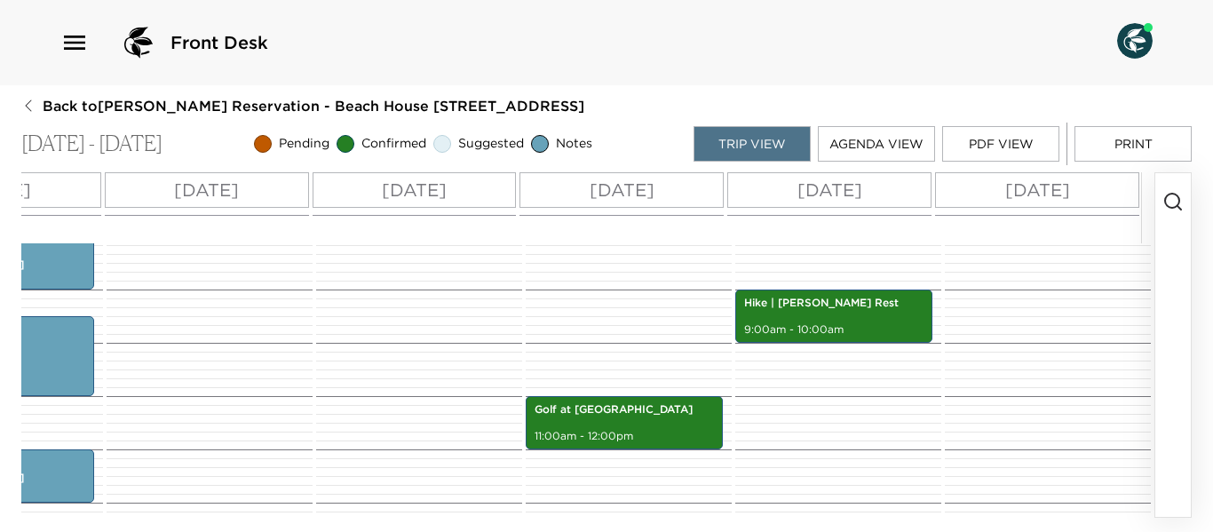
scroll to position [338, 0]
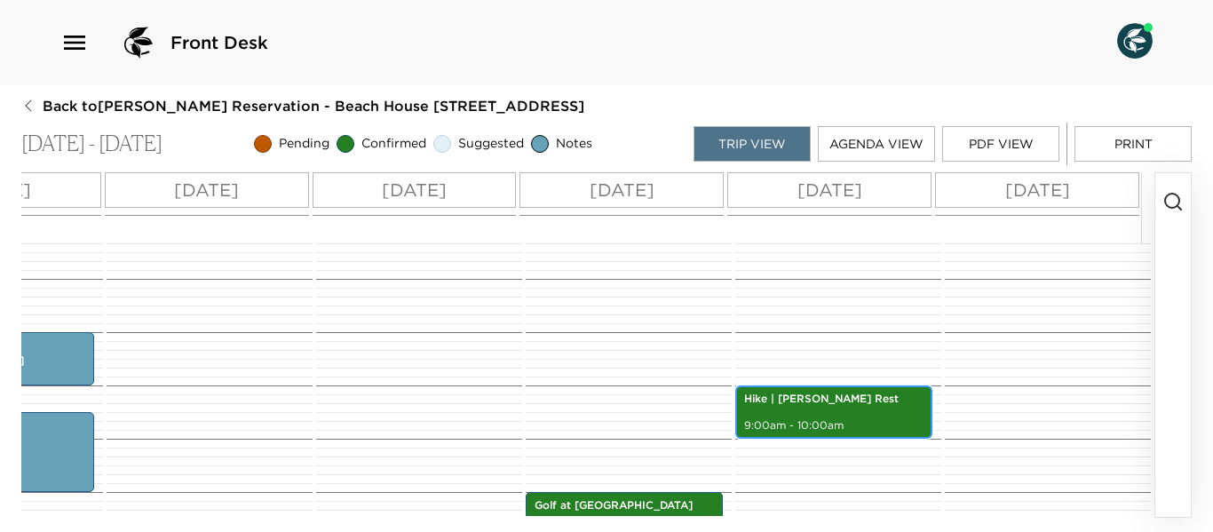
click at [887, 417] on div "Hike | Russell’s Rest 9:00am - 10:00am" at bounding box center [834, 412] width 187 height 48
click at [887, 418] on p "9:00am - 10:00am" at bounding box center [833, 425] width 179 height 15
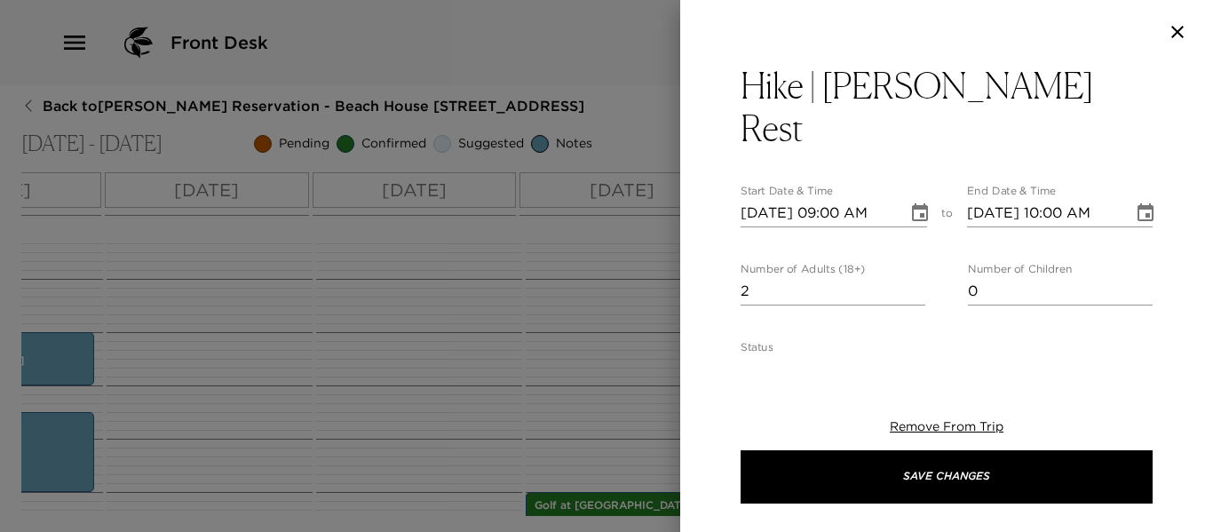
scroll to position [178, 0]
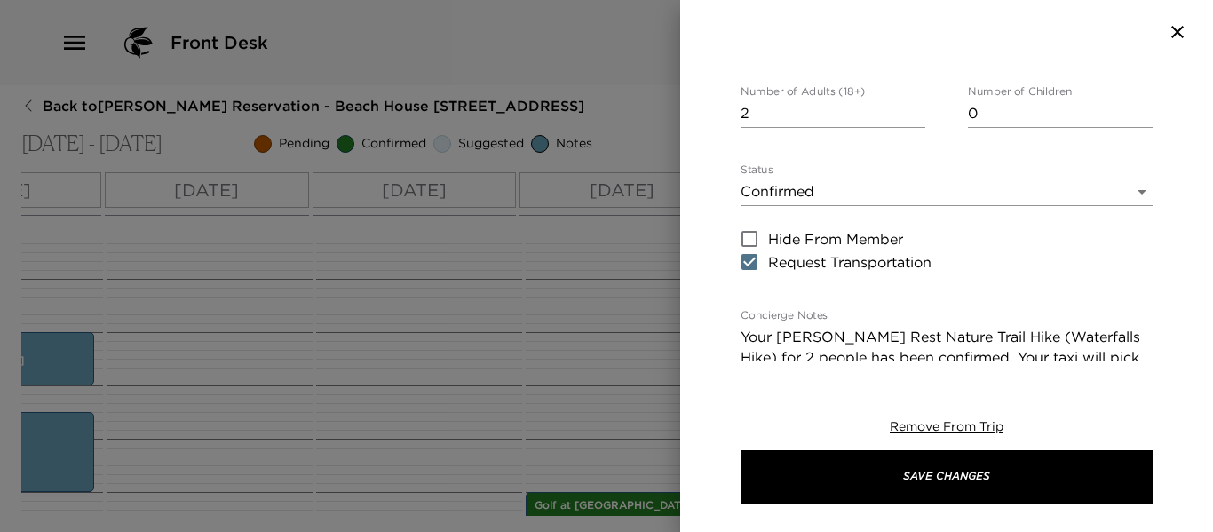
click at [467, 405] on div at bounding box center [606, 266] width 1213 height 532
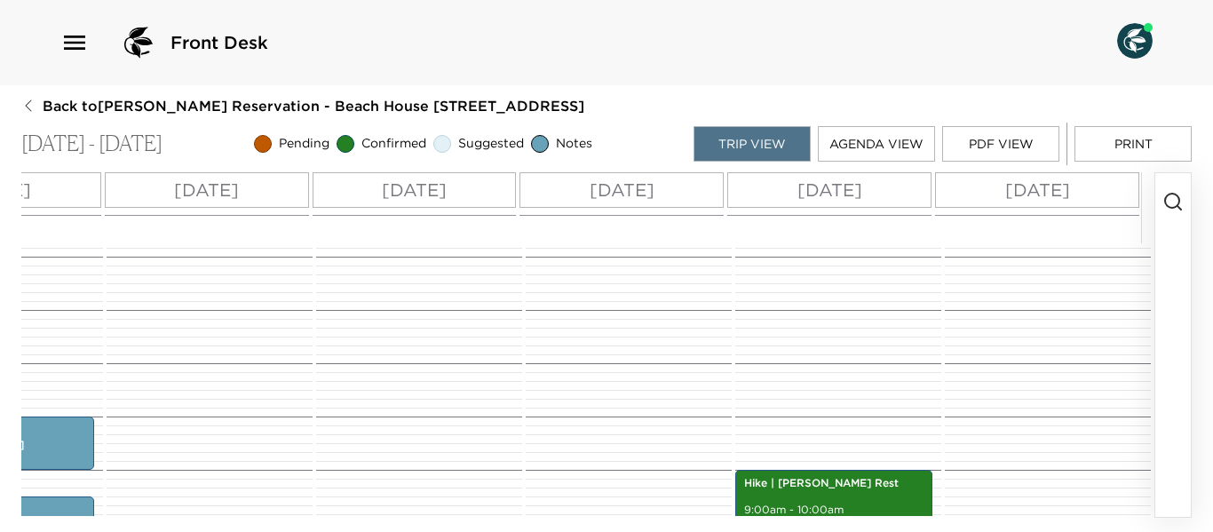
scroll to position [249, 0]
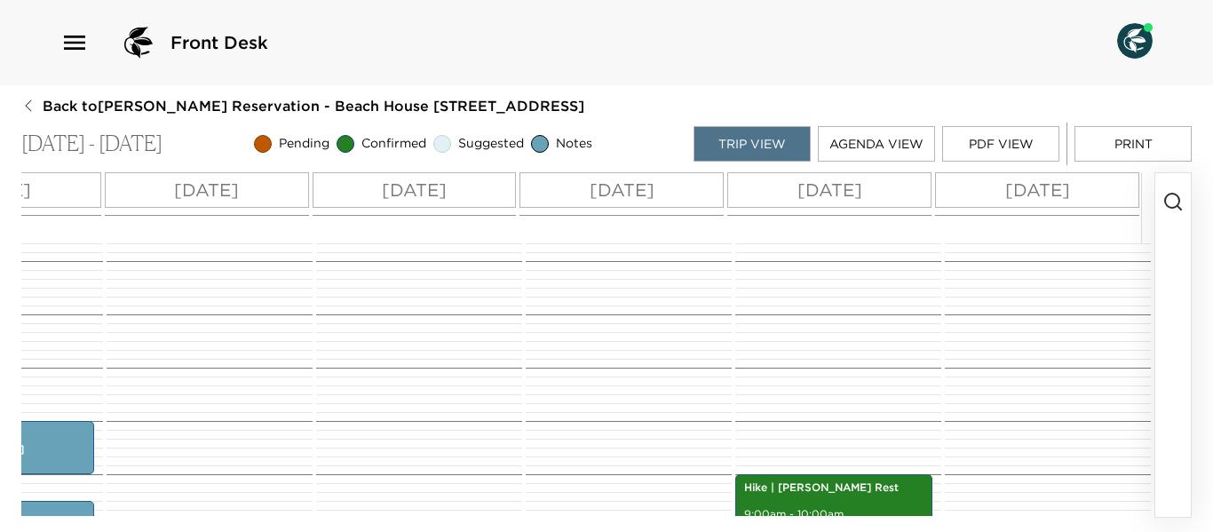
drag, startPoint x: 355, startPoint y: 516, endPoint x: 125, endPoint y: 512, distance: 230.1
click at [13, 531] on html "Front Desk Back to Yvette Terheggen Reservation - Beach House 3 Nevis, West Ind…" at bounding box center [606, 266] width 1213 height 532
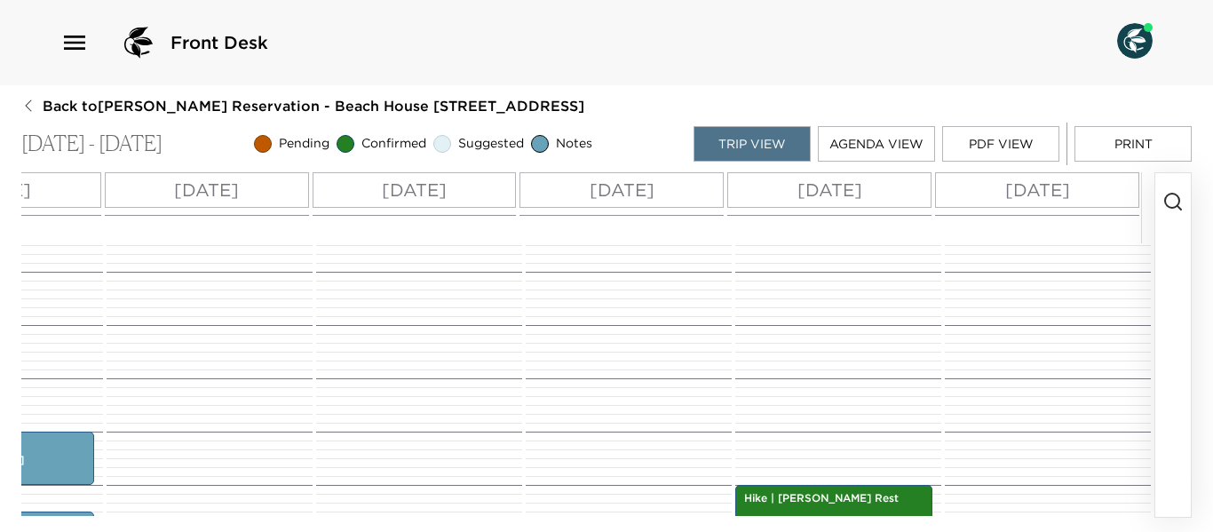
scroll to position [0, 0]
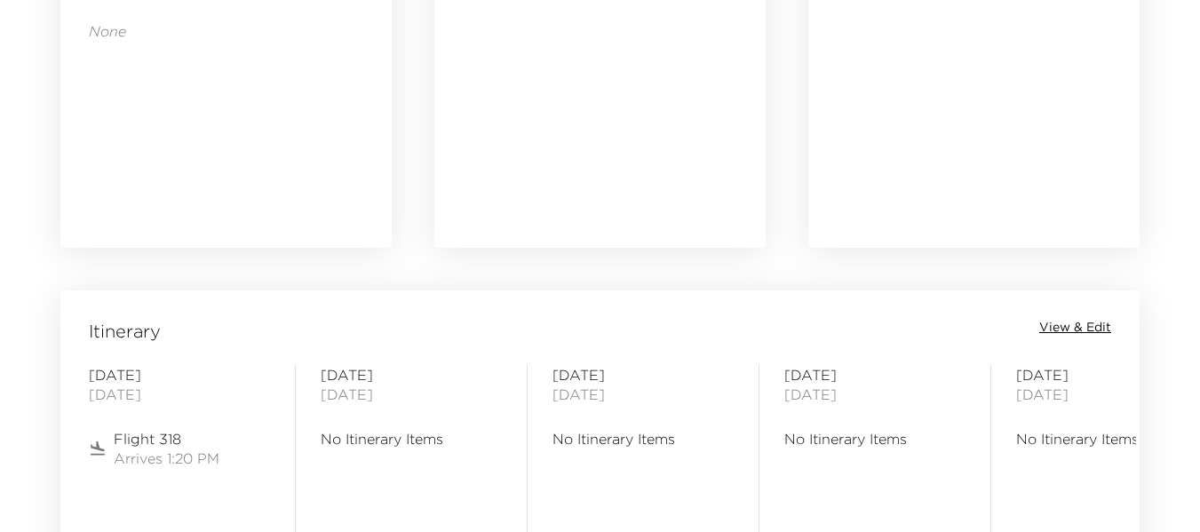
scroll to position [1155, 0]
